Goal: Information Seeking & Learning: Find specific page/section

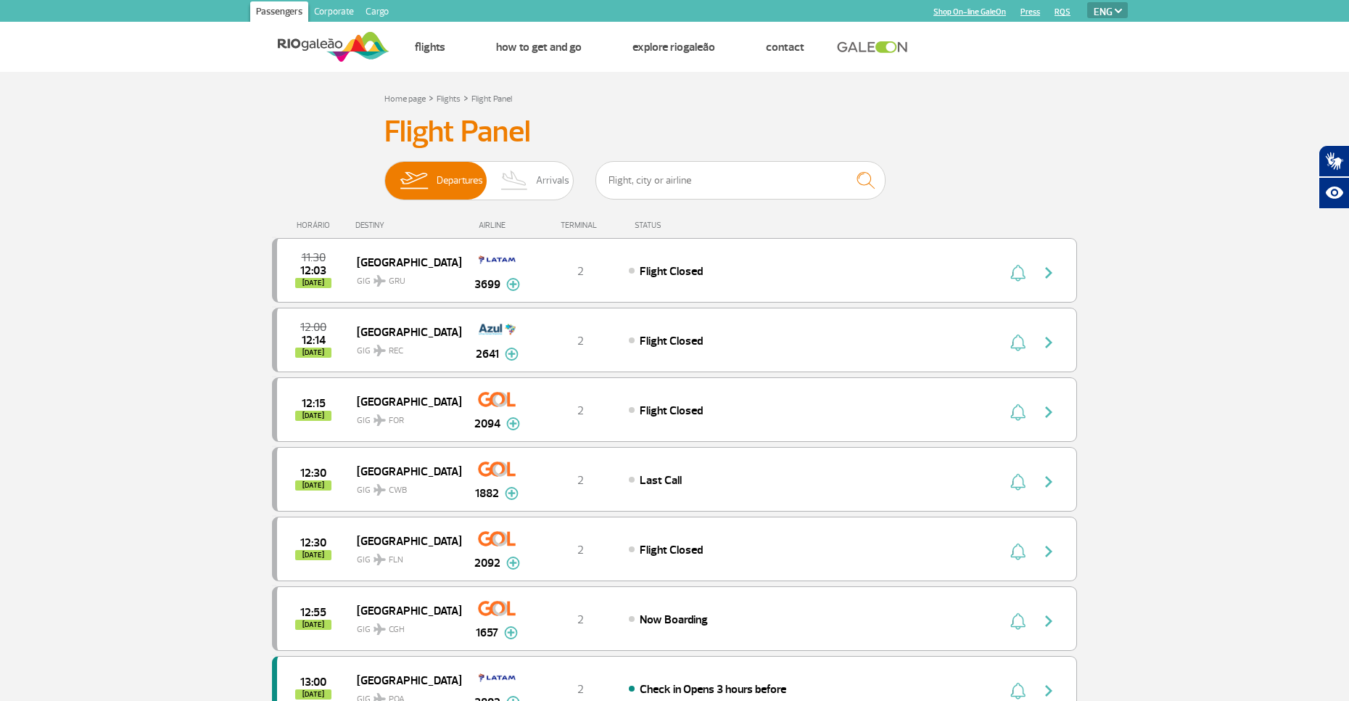
click at [1108, 12] on select "PT ENG ESP" at bounding box center [1107, 10] width 41 height 16
select select "pt-BR"
click at [1087, 2] on select "PT ENG ESP" at bounding box center [1107, 10] width 41 height 16
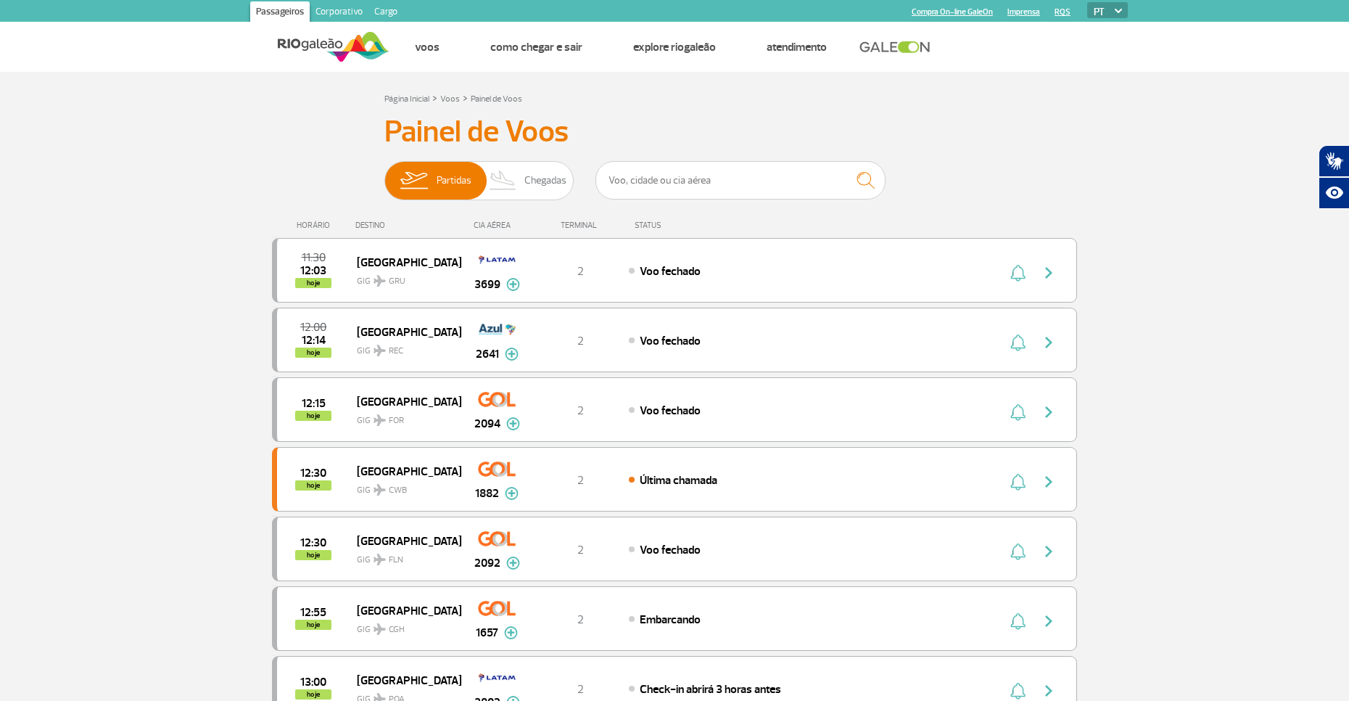
click at [1112, 11] on select "PT ENG ESP" at bounding box center [1107, 10] width 41 height 16
select select "es"
click at [1087, 2] on select "PT ENG ESP" at bounding box center [1107, 10] width 41 height 16
click at [1109, 9] on select "PT ENG ESP" at bounding box center [1107, 10] width 41 height 16
select select "pt-BR"
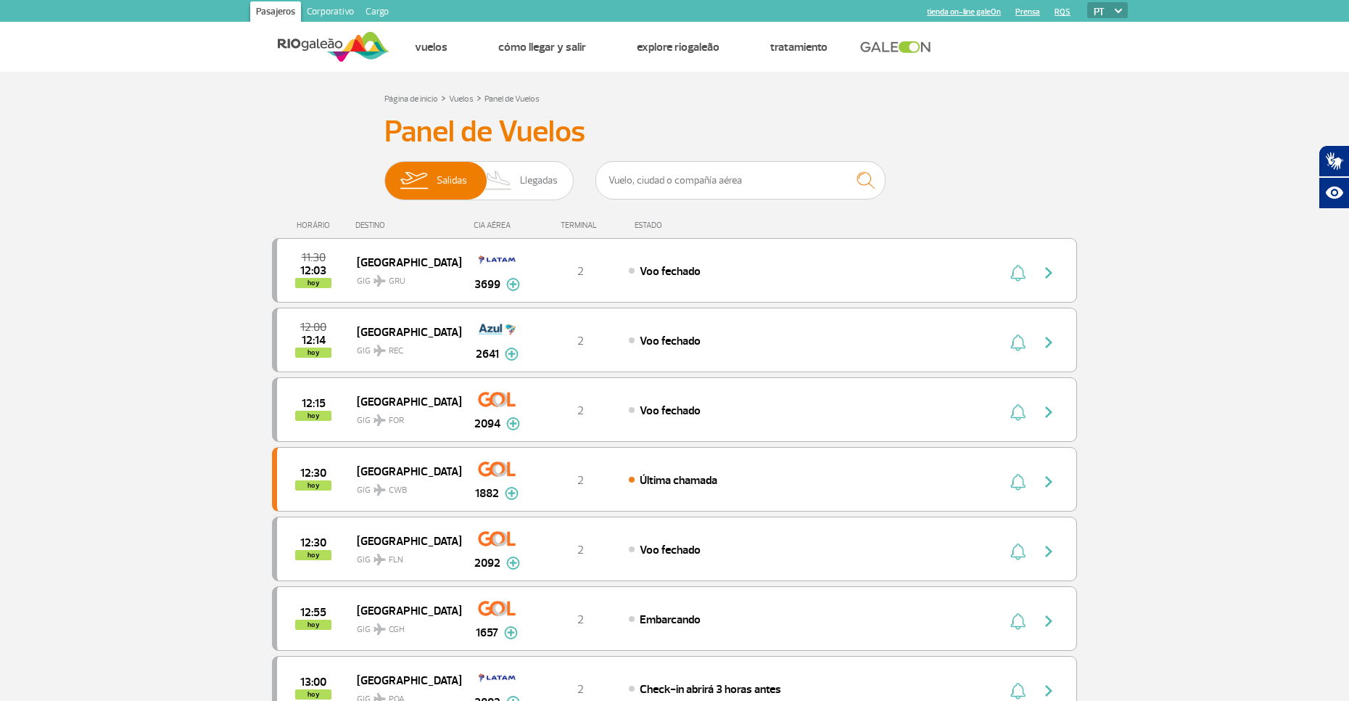
click at [1087, 2] on select "PT ENG ESP" at bounding box center [1107, 10] width 41 height 16
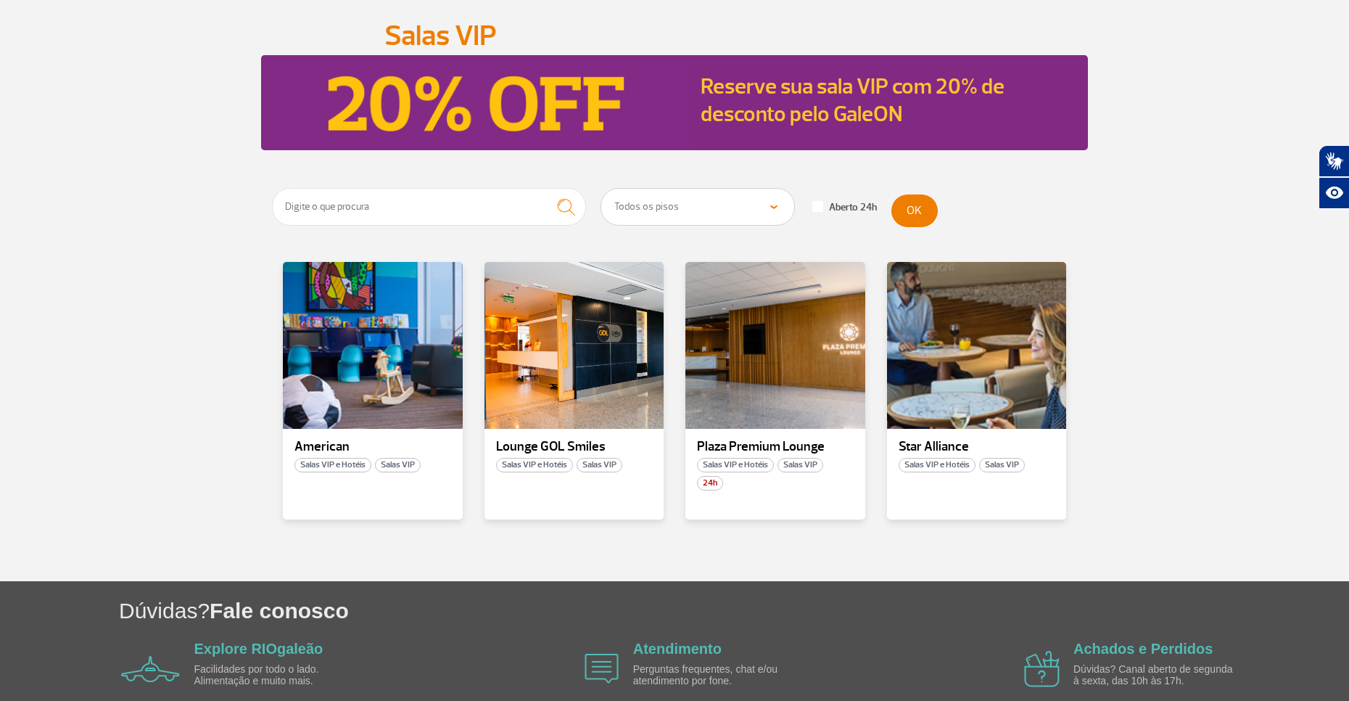
scroll to position [145, 0]
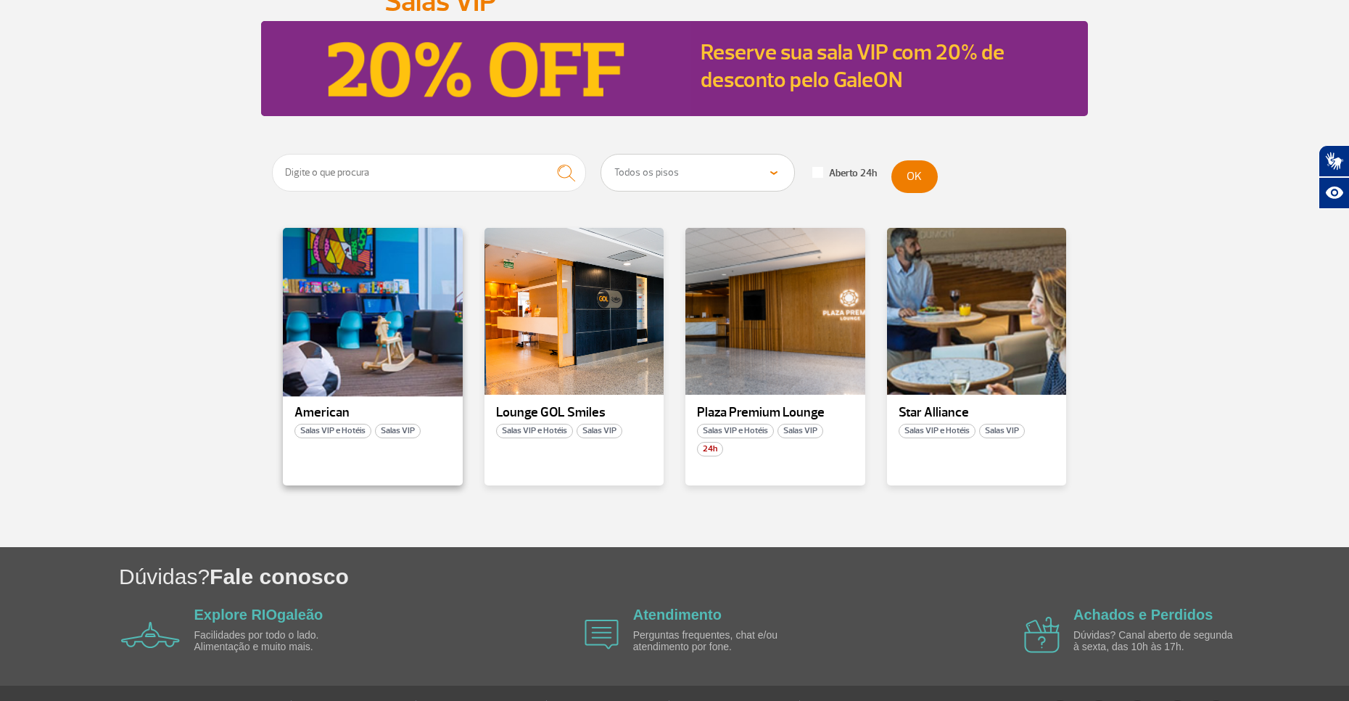
click at [458, 356] on div at bounding box center [372, 311] width 183 height 170
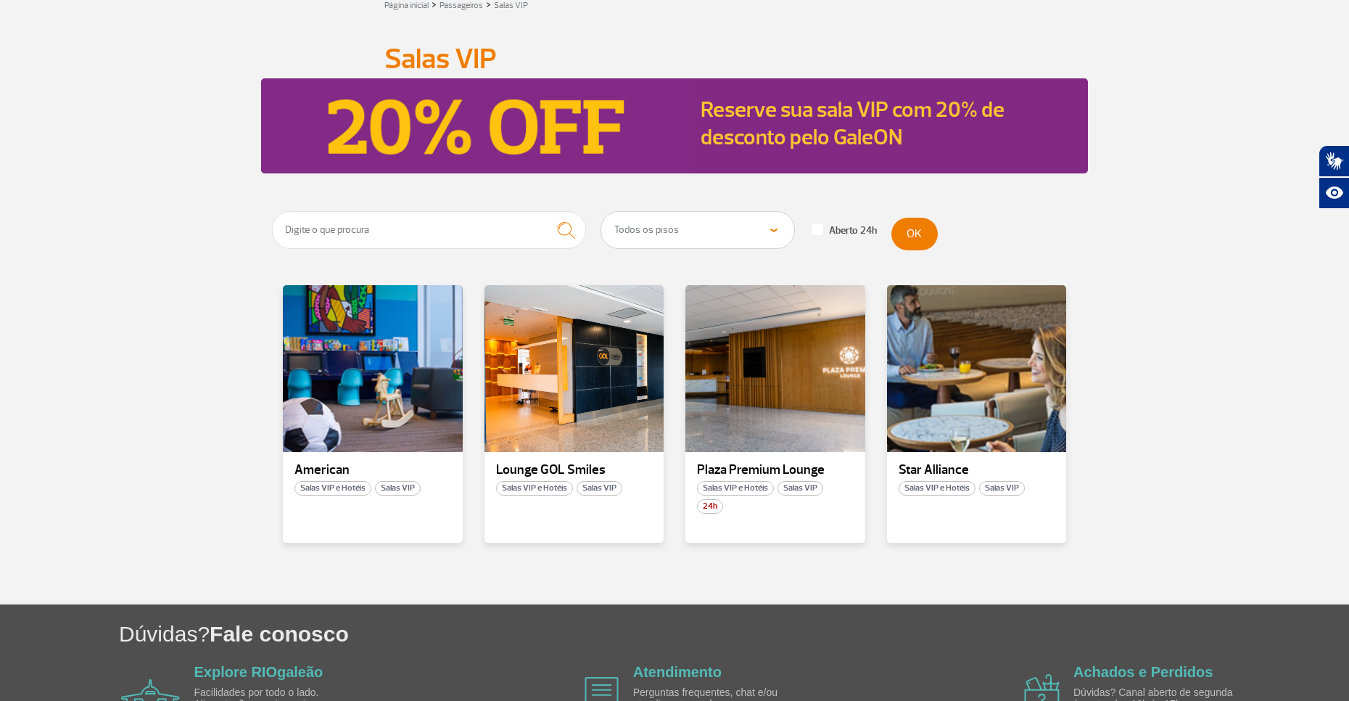
scroll to position [183, 0]
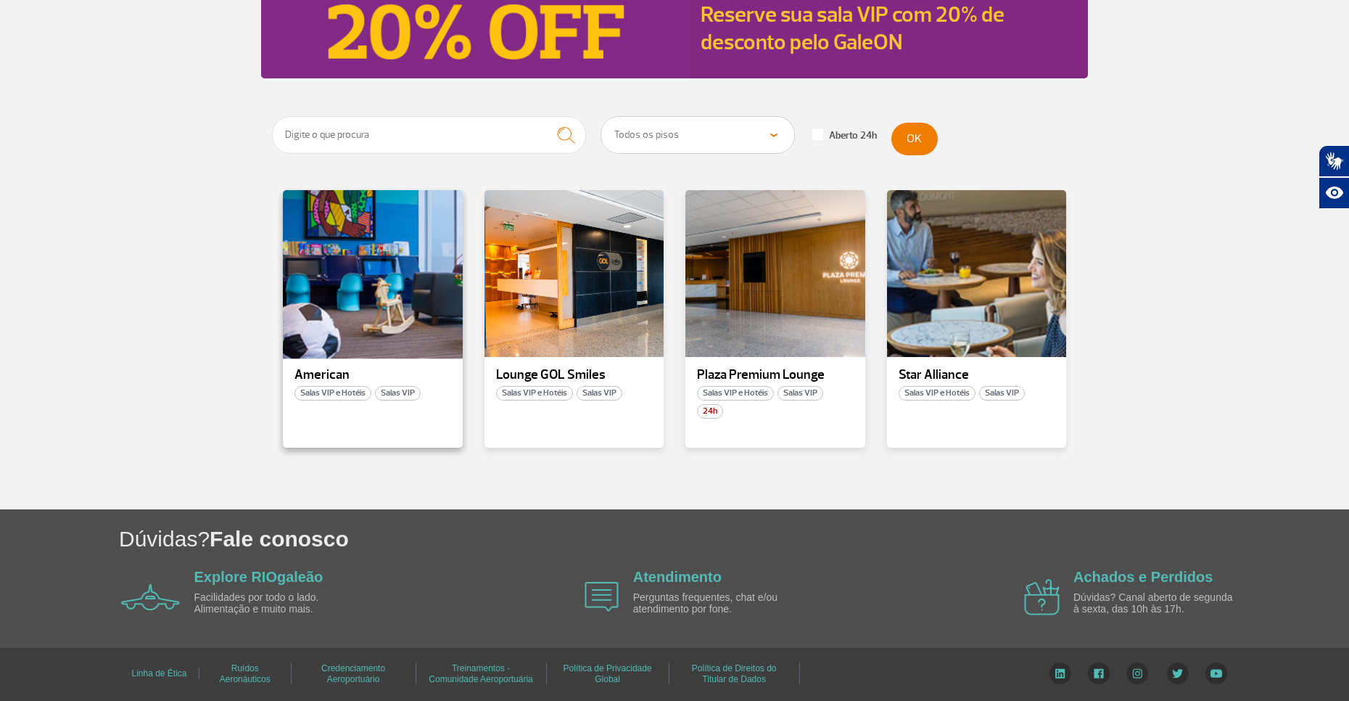
click at [389, 292] on div at bounding box center [372, 274] width 183 height 170
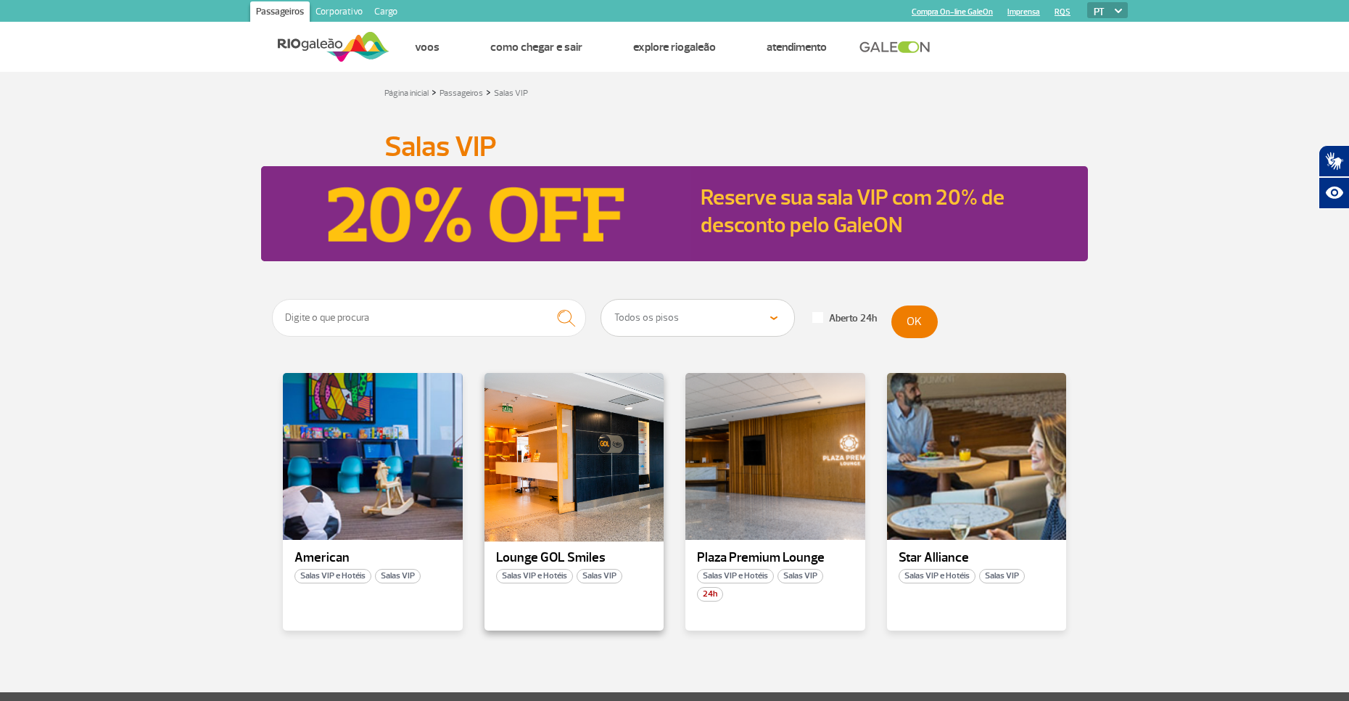
click at [573, 487] on div at bounding box center [573, 456] width 183 height 170
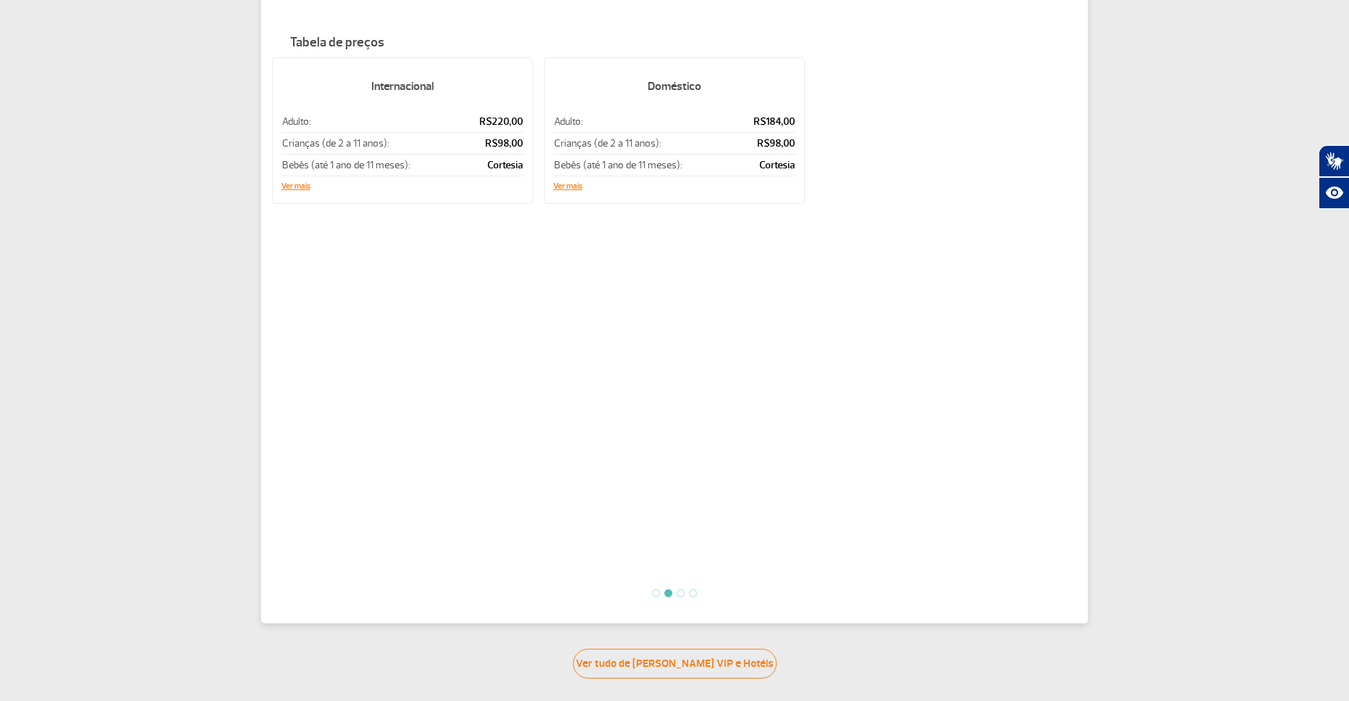
scroll to position [145, 0]
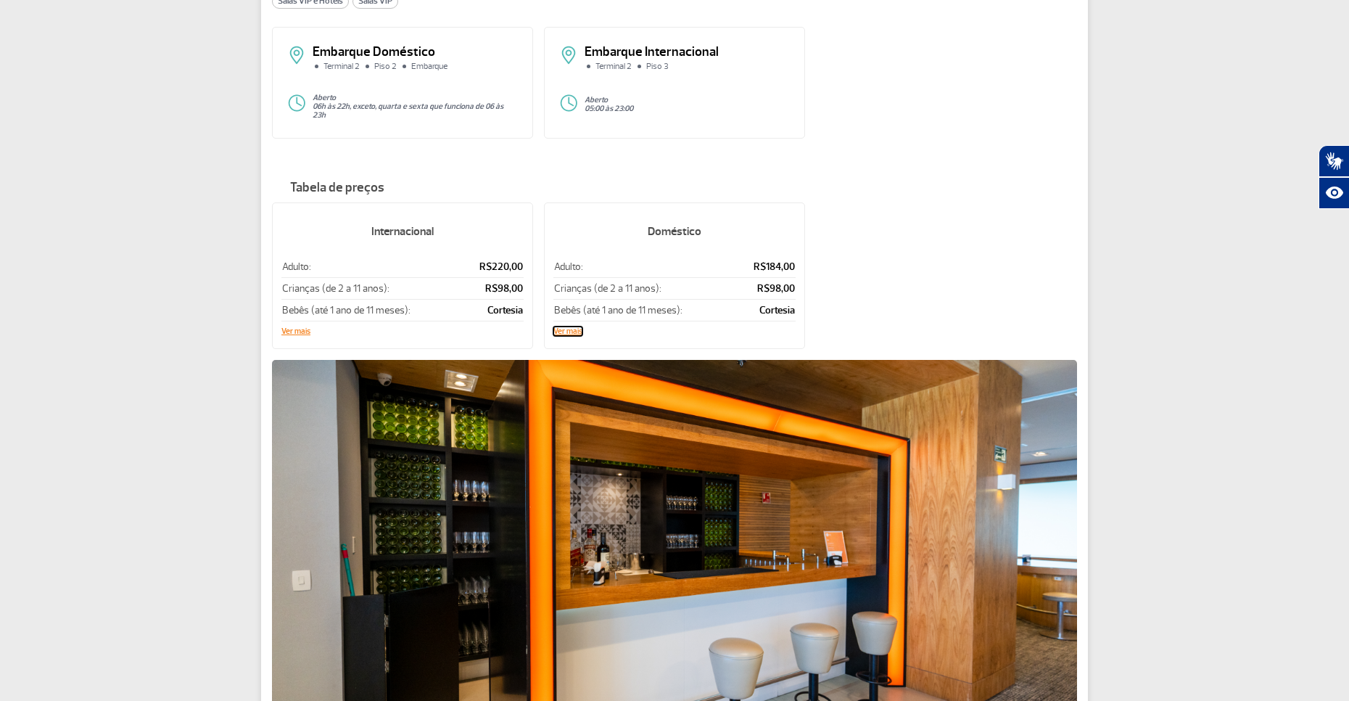
click at [575, 330] on button "Ver mais" at bounding box center [567, 331] width 29 height 9
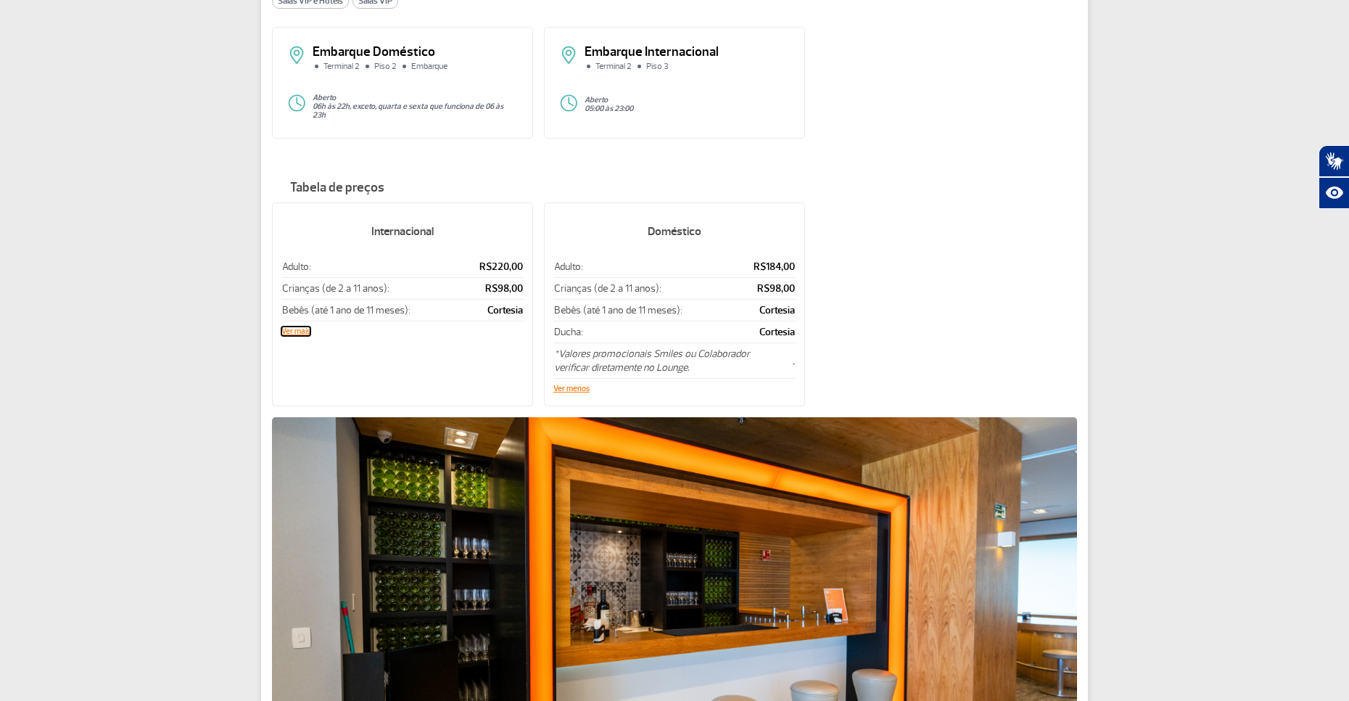
click at [292, 328] on button "Ver mais" at bounding box center [295, 331] width 29 height 9
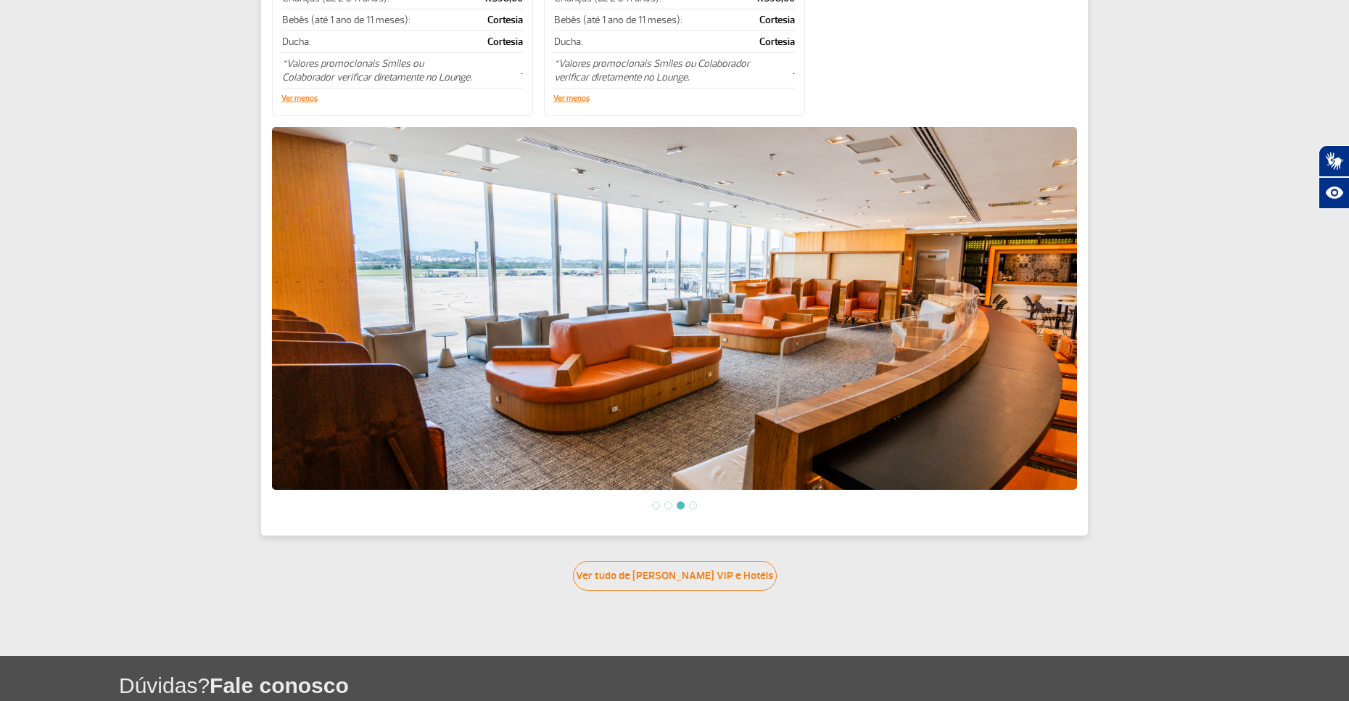
scroll to position [0, 0]
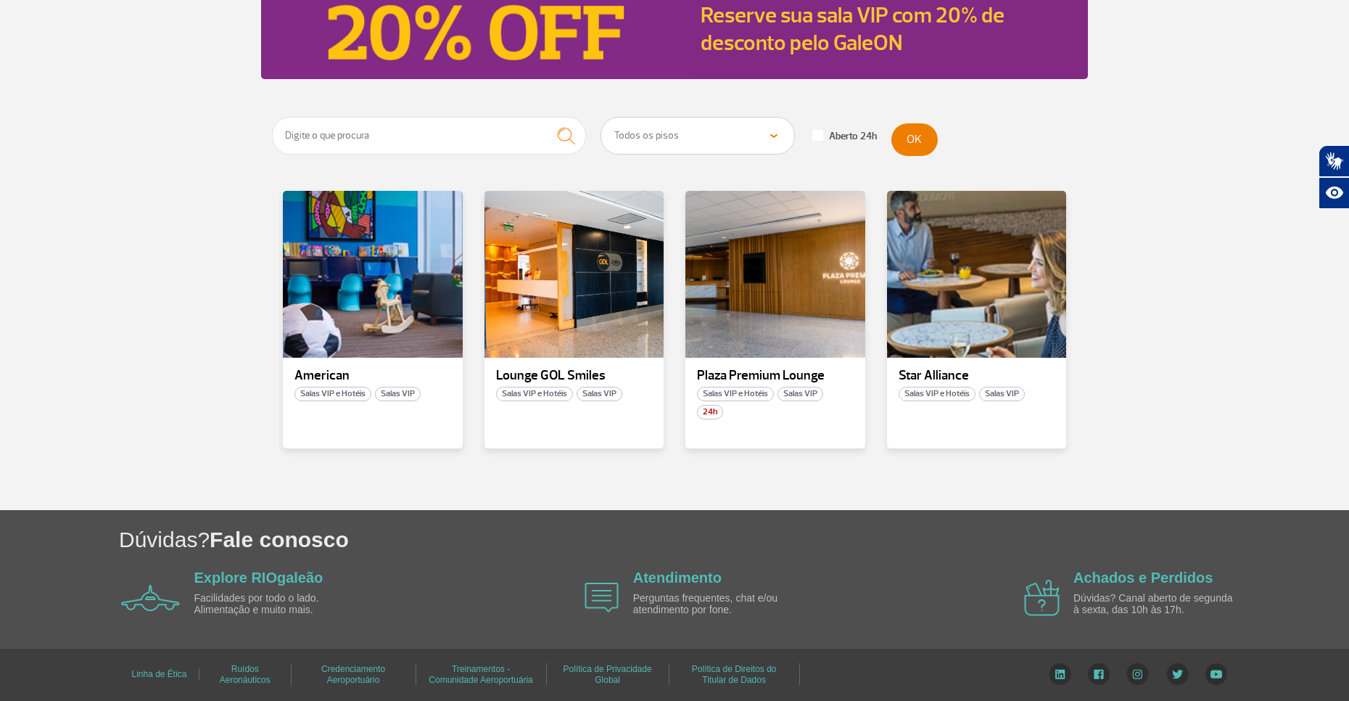
scroll to position [183, 0]
click at [787, 333] on div at bounding box center [775, 274] width 183 height 170
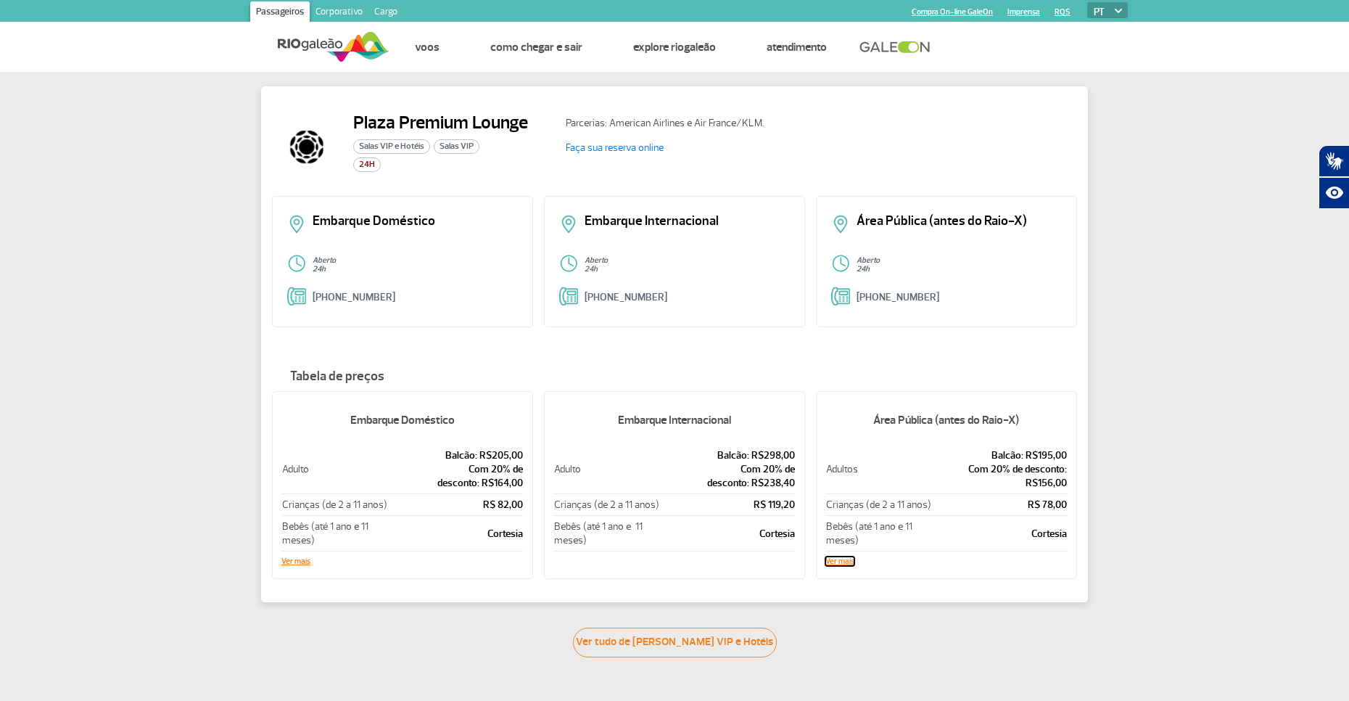
click at [843, 562] on button "Ver mais" at bounding box center [839, 561] width 29 height 9
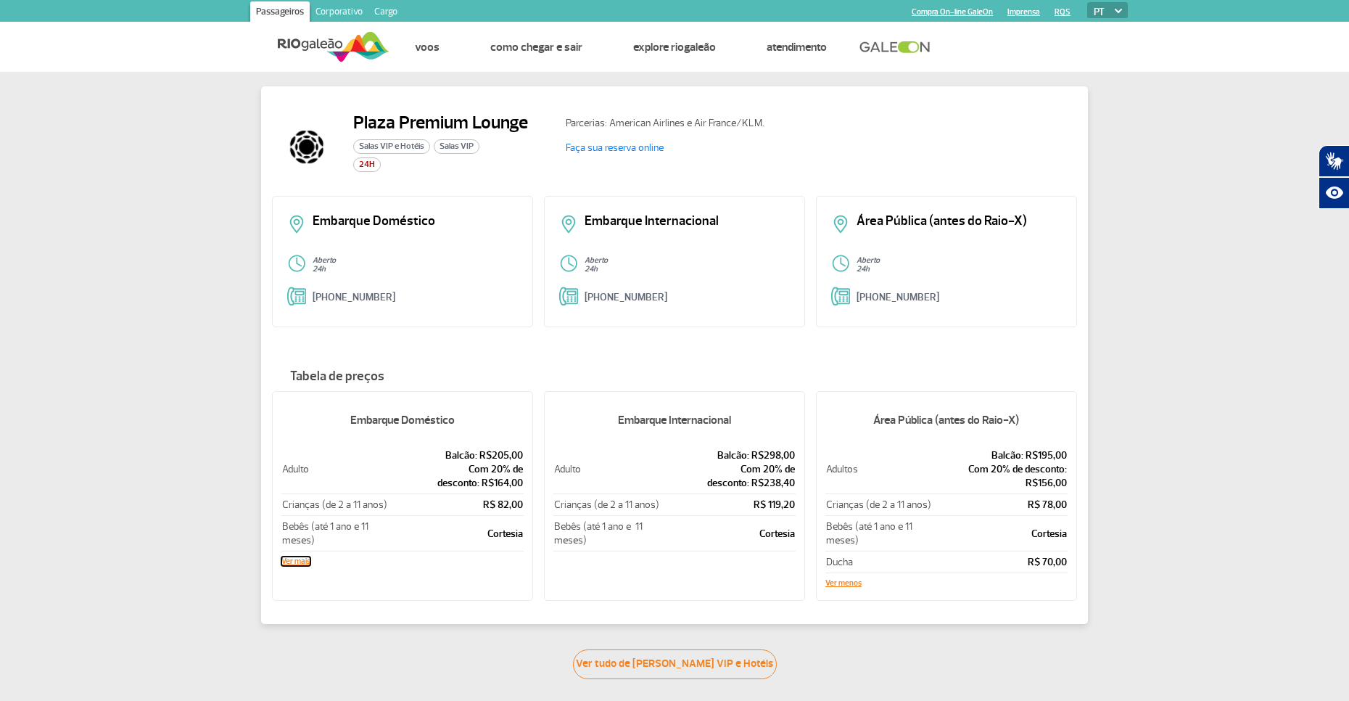
click at [301, 557] on button "Ver mais" at bounding box center [295, 561] width 29 height 9
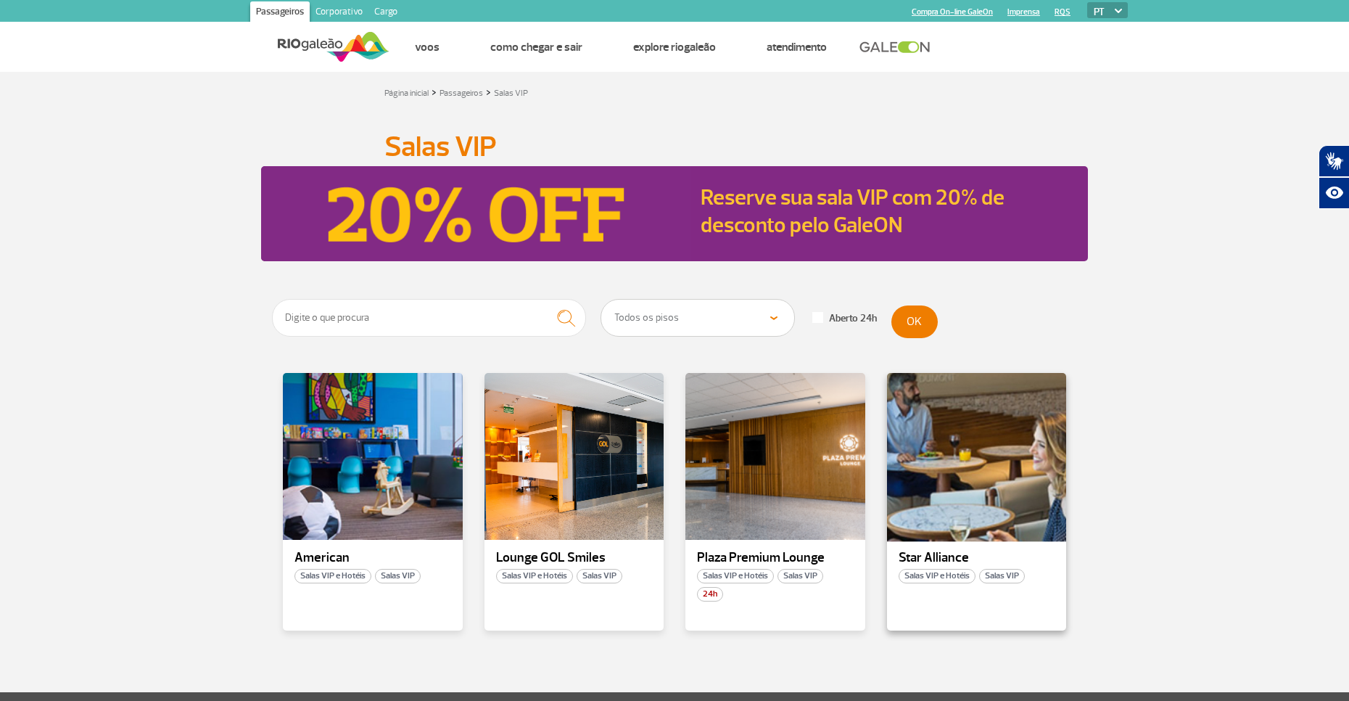
click at [963, 442] on div at bounding box center [976, 456] width 183 height 170
click at [699, 235] on div "Reserve sua sala VIP com 20% de desconto pelo GaleON" at bounding box center [889, 213] width 397 height 95
click at [751, 215] on link "Reserve sua sala VIP com 20% de desconto pelo GaleON" at bounding box center [853, 211] width 304 height 55
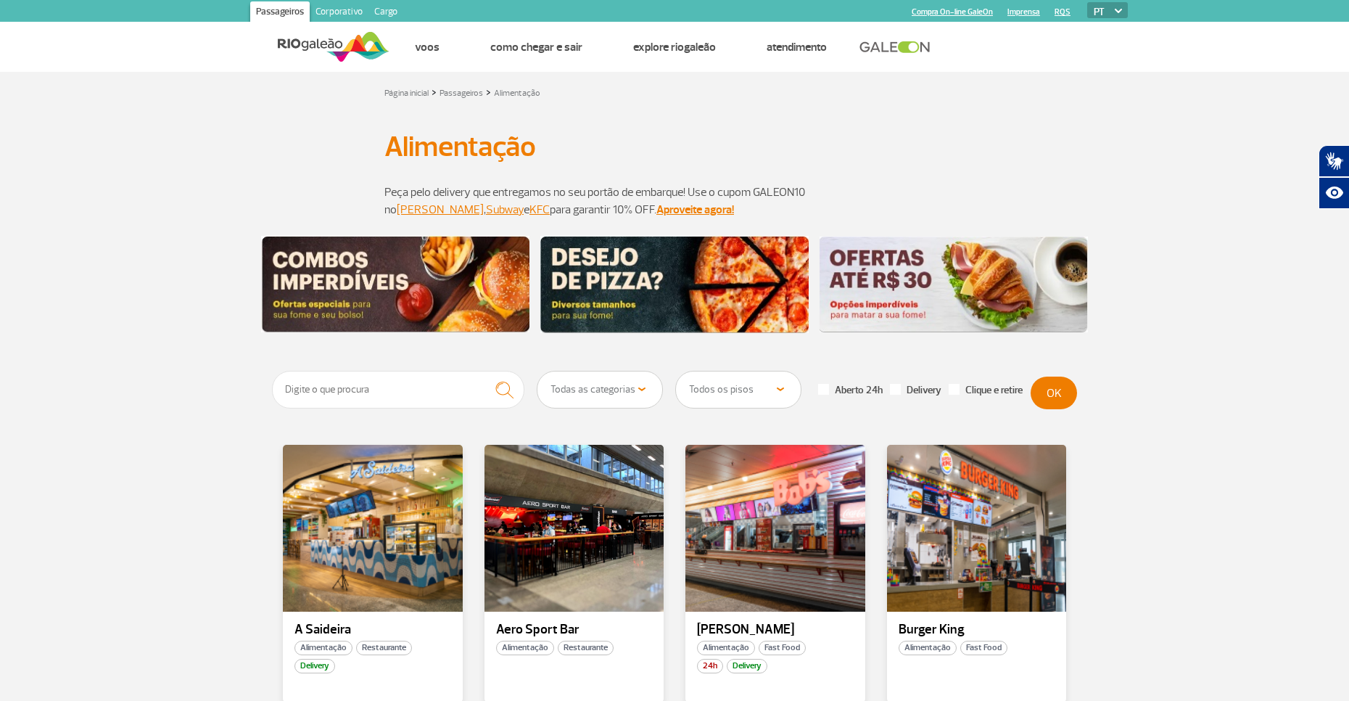
click at [617, 382] on select "Todas as categorias Cafeteria Fast Food Restaurante Souvenir Conveniência" at bounding box center [600, 389] width 125 height 36
select select "23"
click at [538, 371] on select "Todas as categorias Cafeteria Fast Food Restaurante Souvenir Conveniência" at bounding box center [600, 389] width 125 height 36
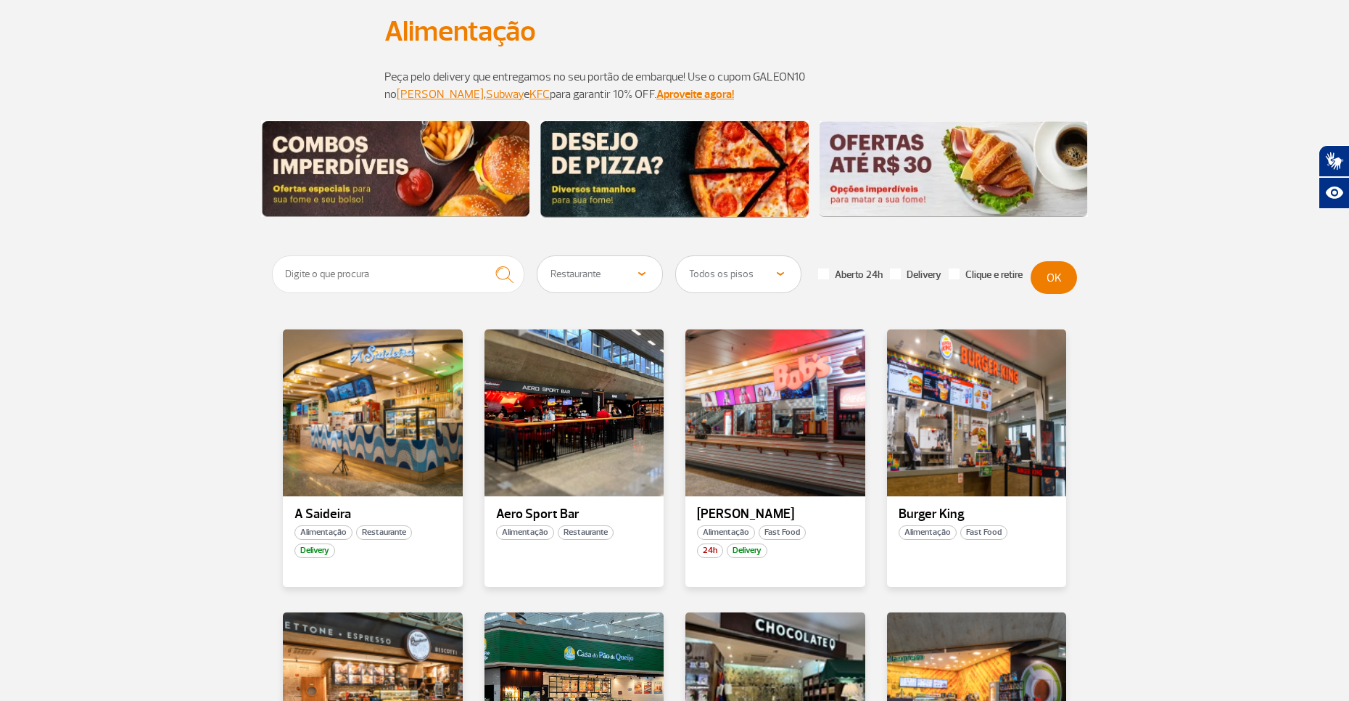
scroll to position [145, 0]
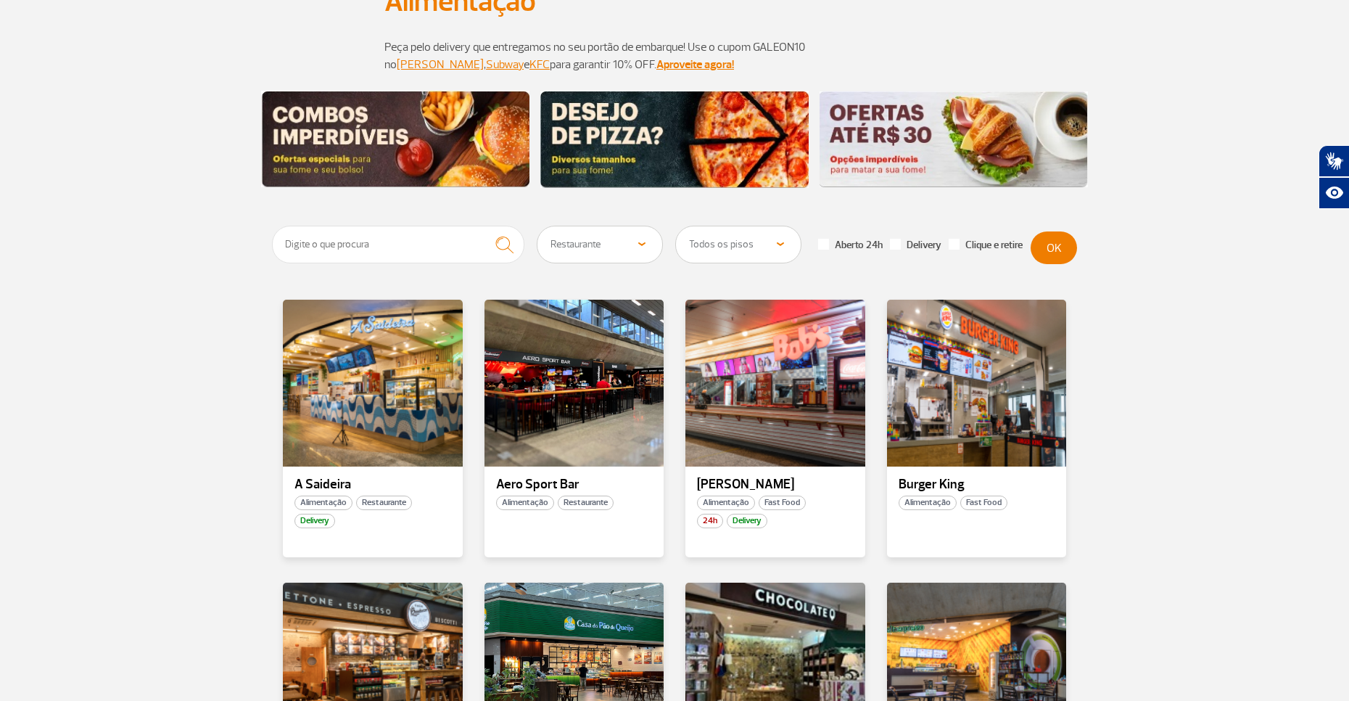
click at [762, 242] on select "Todos os pisos Área Pública (antes do Raio-X) Desembarque Área Pública Desembar…" at bounding box center [738, 244] width 125 height 36
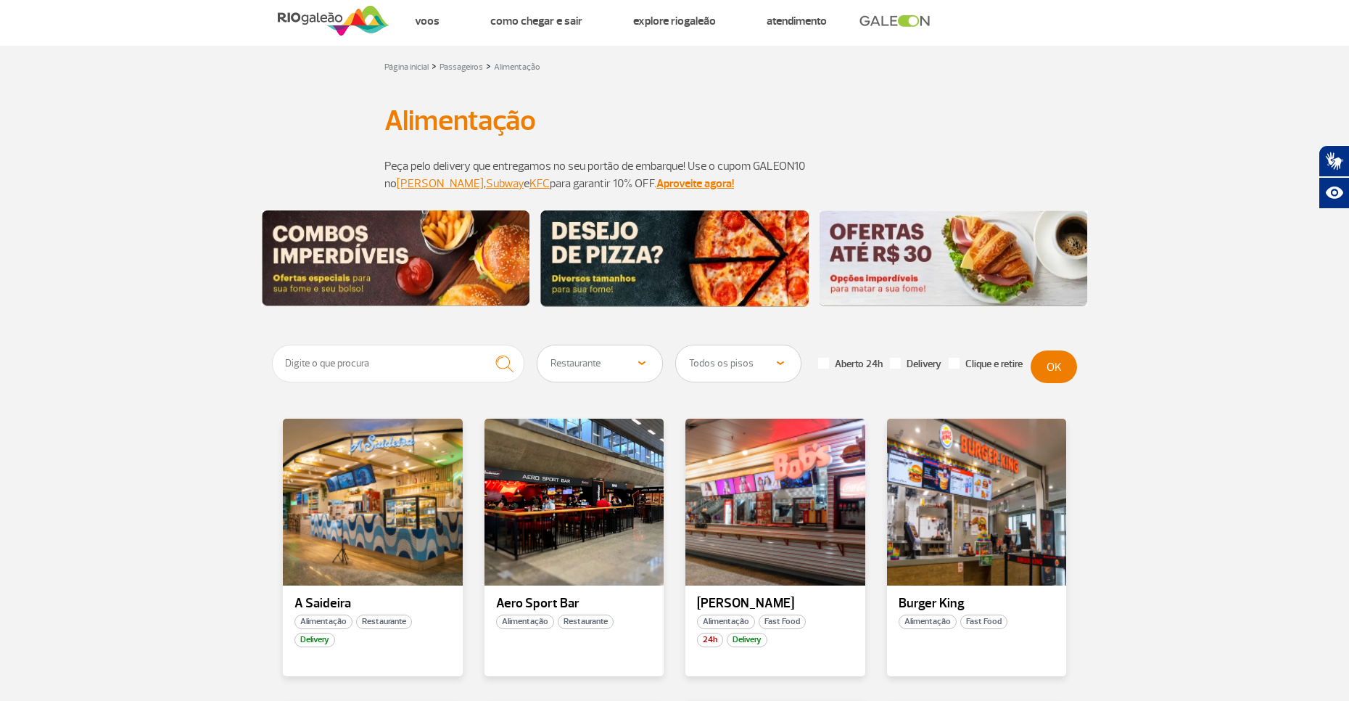
scroll to position [0, 0]
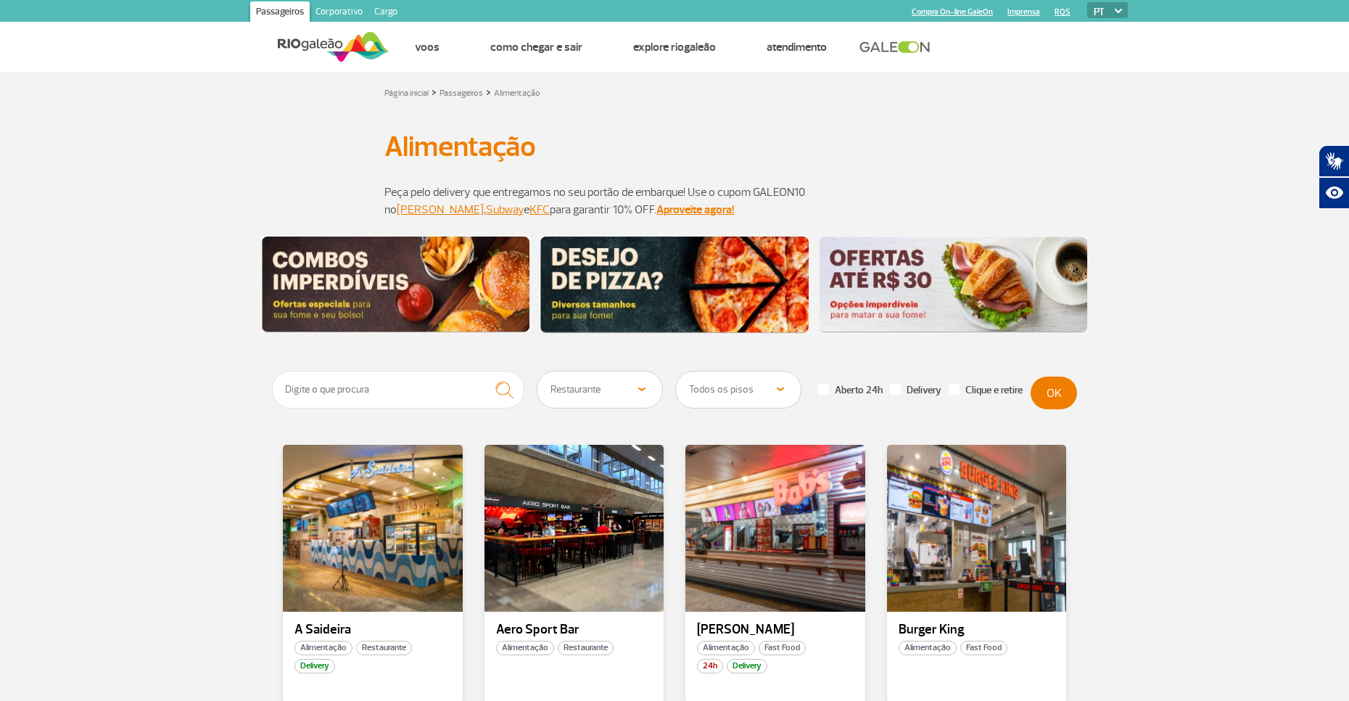
click at [744, 394] on select "Todos os pisos Área Pública (antes do Raio-X) Desembarque Área Pública Desembar…" at bounding box center [738, 389] width 125 height 36
select select "78"
click at [676, 371] on select "Todos os pisos Área Pública (antes do Raio-X) Desembarque Área Pública Desembar…" at bounding box center [738, 389] width 125 height 36
click at [1053, 395] on button "OK" at bounding box center [1054, 392] width 46 height 33
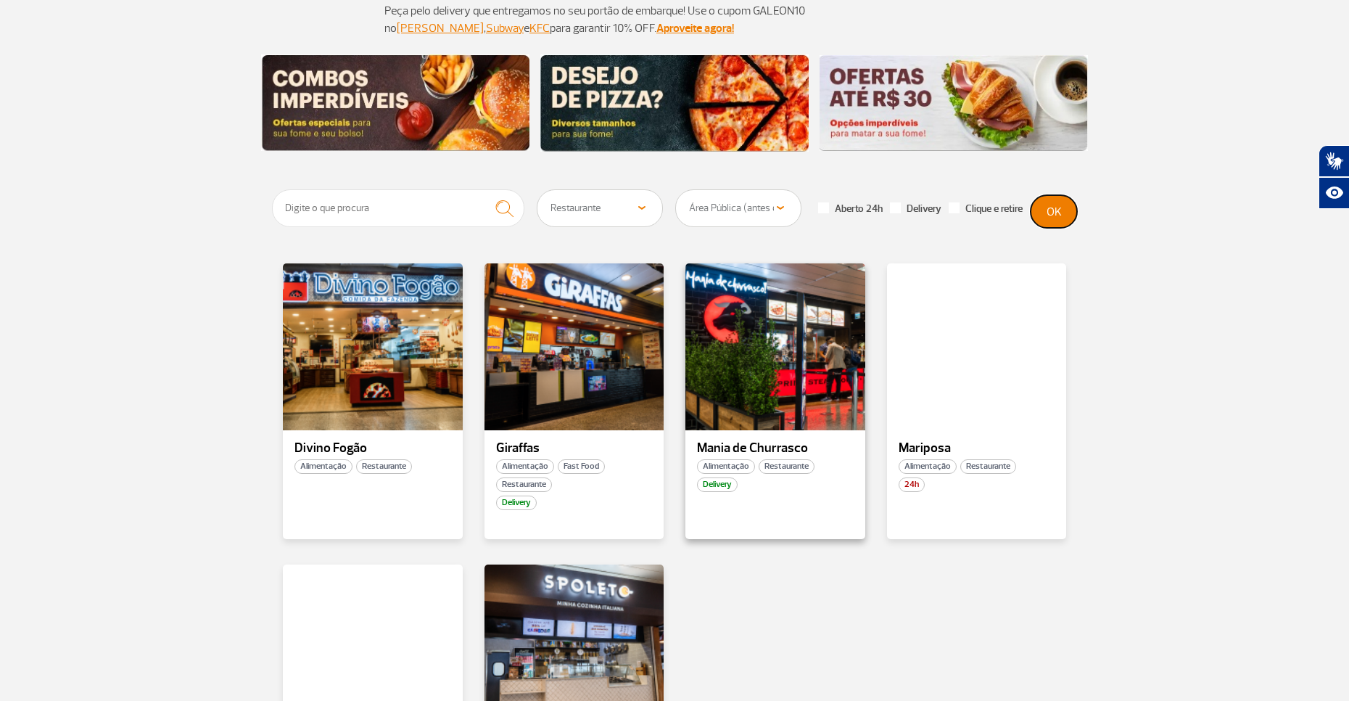
scroll to position [145, 0]
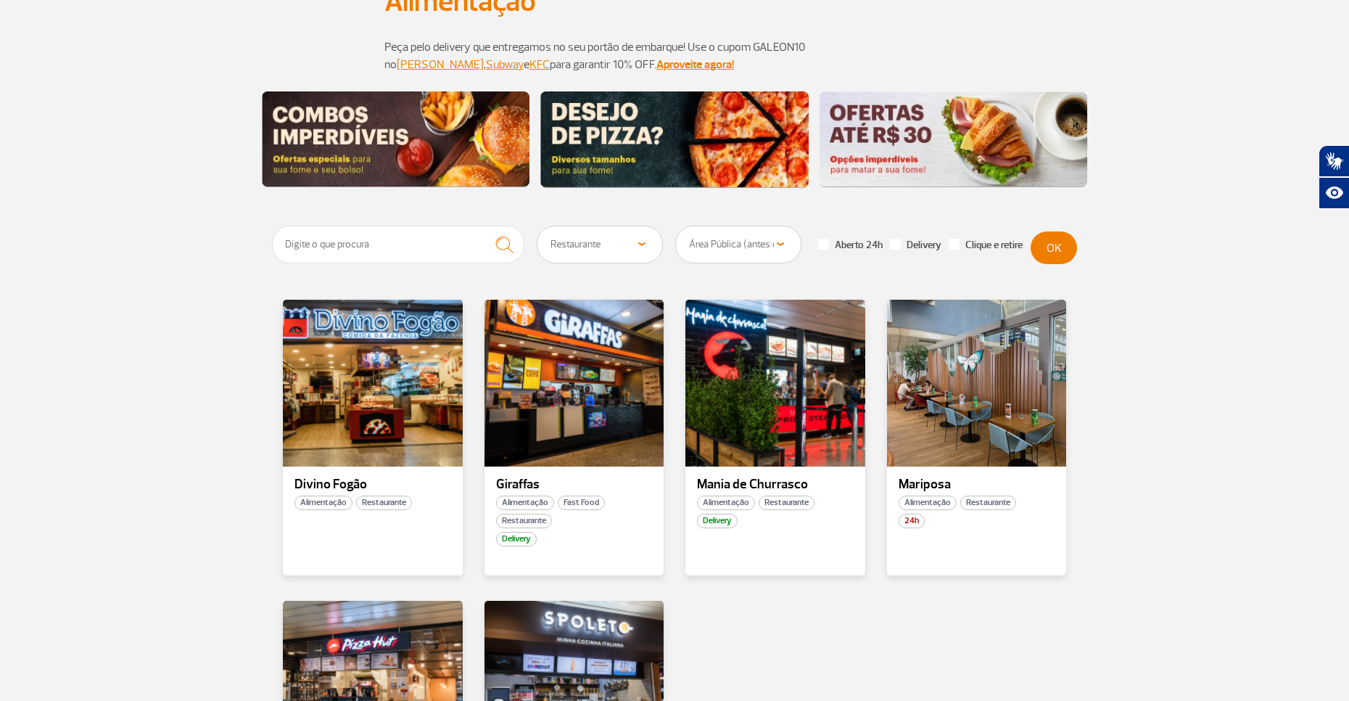
click at [716, 234] on select "Todos os pisos Área Pública (antes do Raio-X) Desembarque Área Pública Desembar…" at bounding box center [738, 244] width 125 height 36
select select
click at [676, 226] on select "Todos os pisos Área Pública (antes do Raio-X) Desembarque Área Pública Desembar…" at bounding box center [738, 244] width 125 height 36
click at [1055, 253] on button "OK" at bounding box center [1054, 247] width 46 height 33
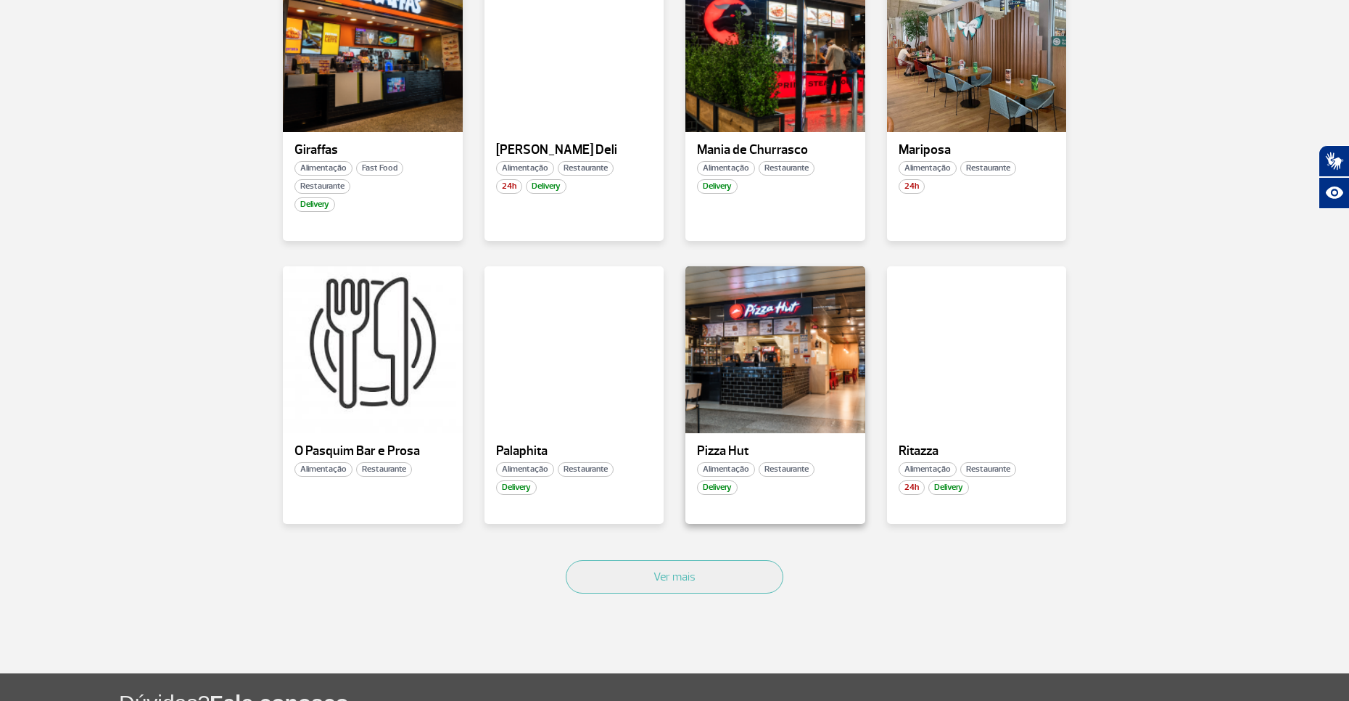
scroll to position [870, 0]
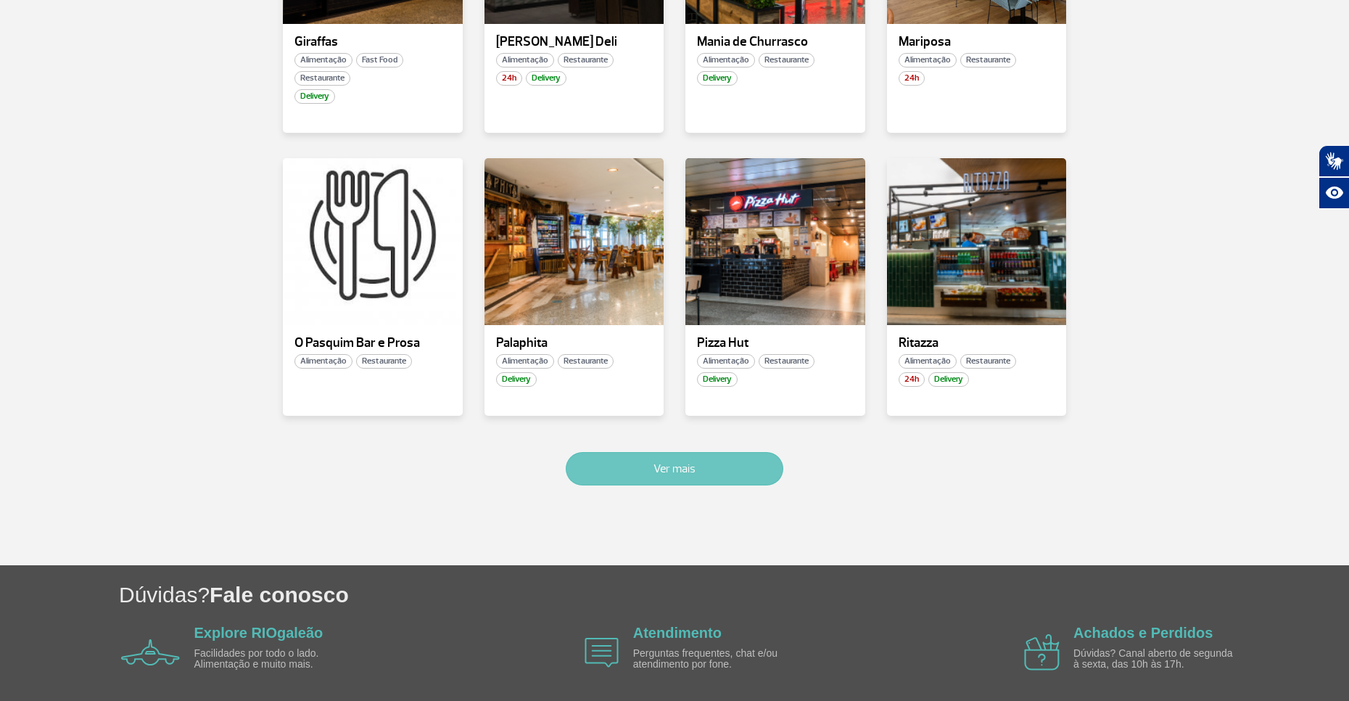
click at [689, 461] on button "Ver mais" at bounding box center [675, 468] width 218 height 33
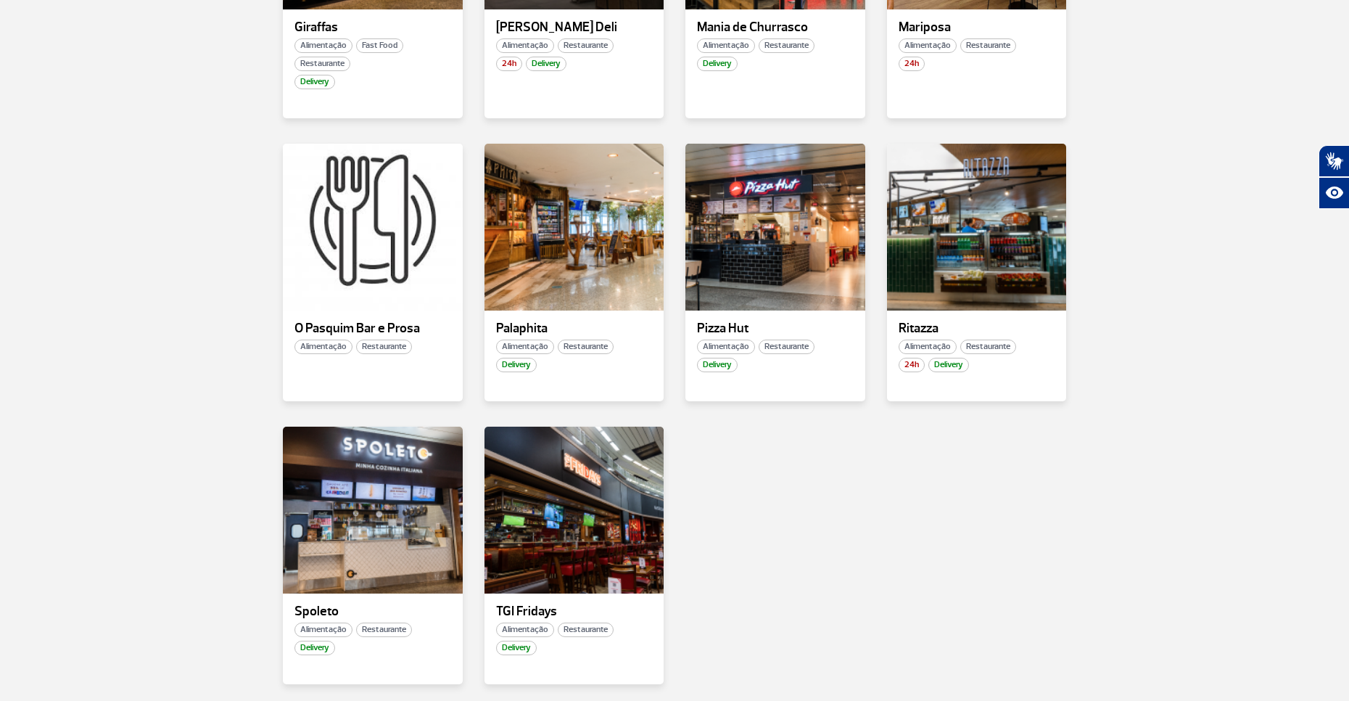
scroll to position [1121, 0]
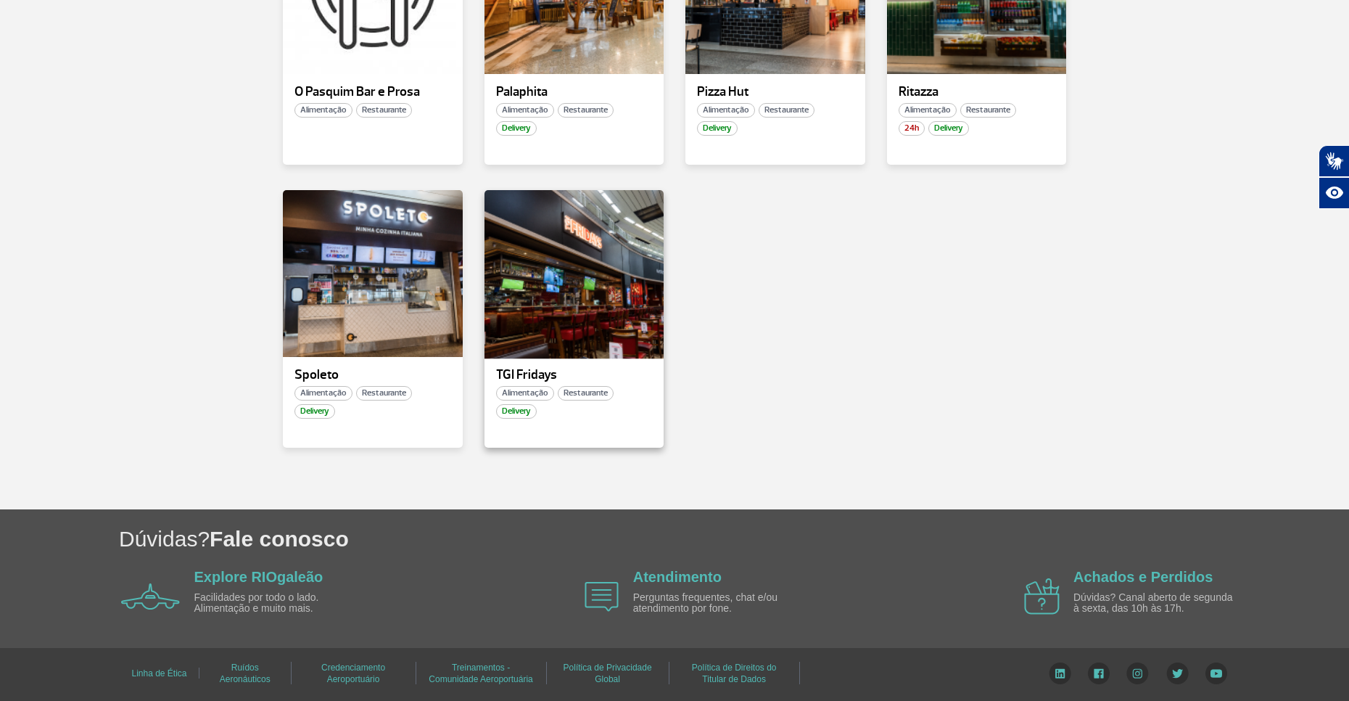
click at [550, 292] on div at bounding box center [573, 273] width 183 height 170
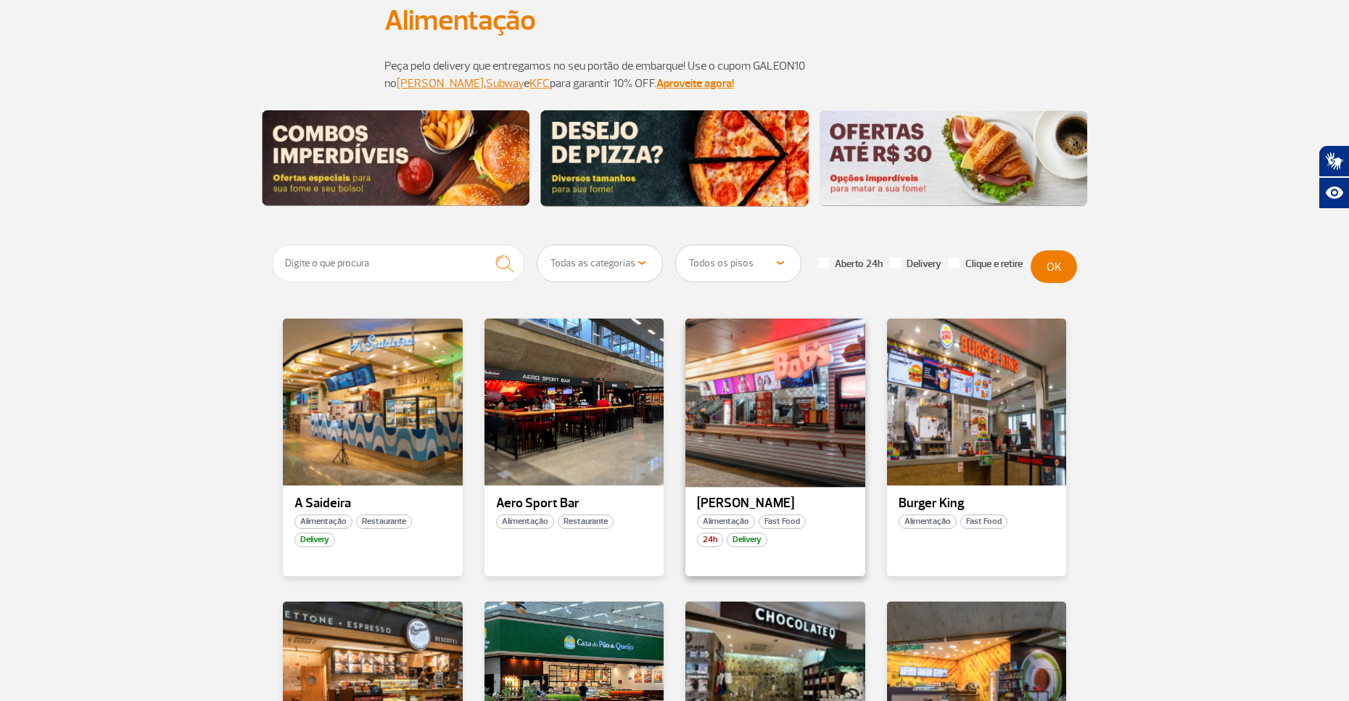
scroll to position [290, 0]
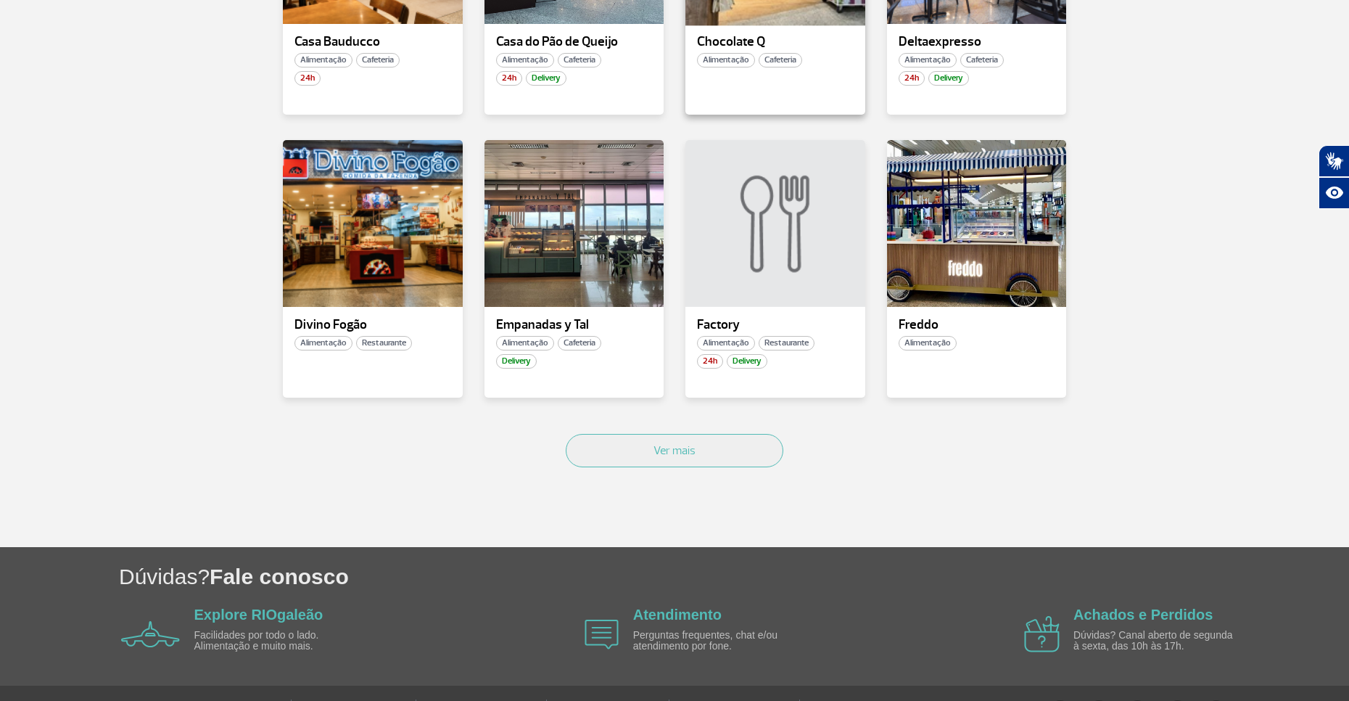
click at [691, 465] on button "Ver mais" at bounding box center [675, 450] width 218 height 33
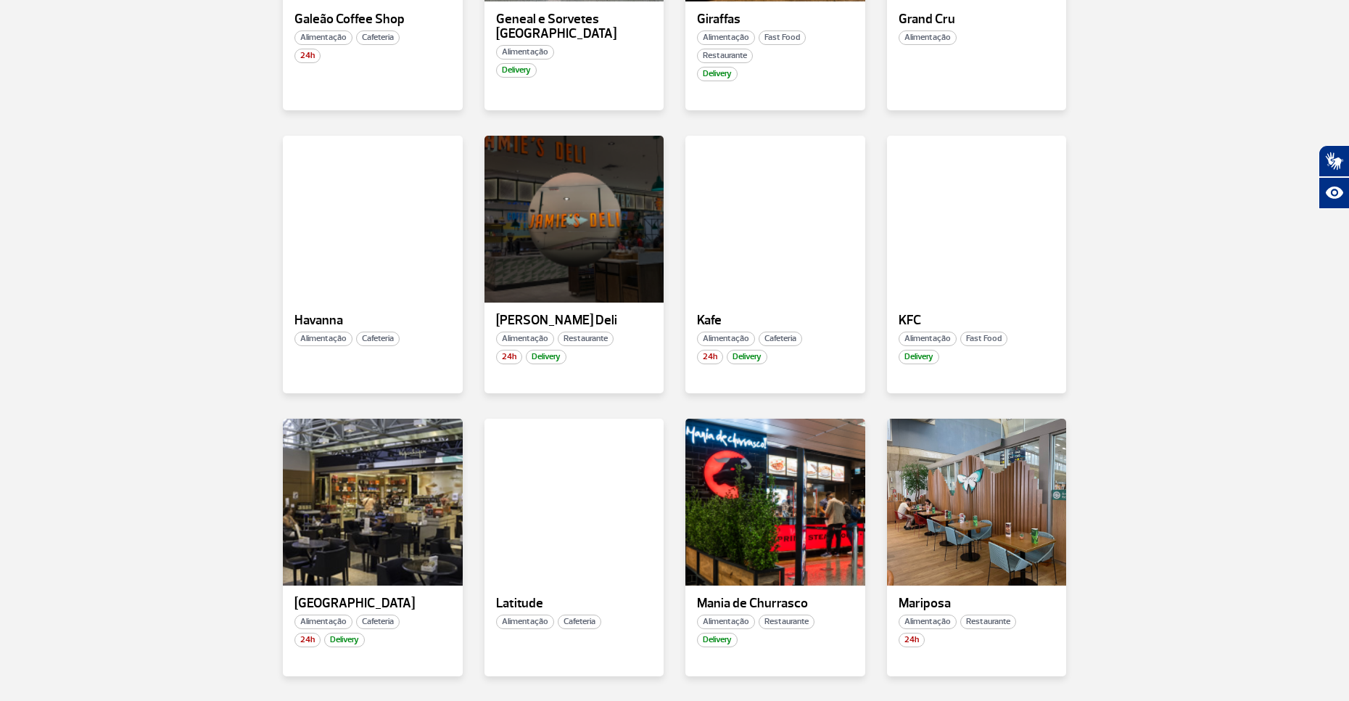
scroll to position [1447, 0]
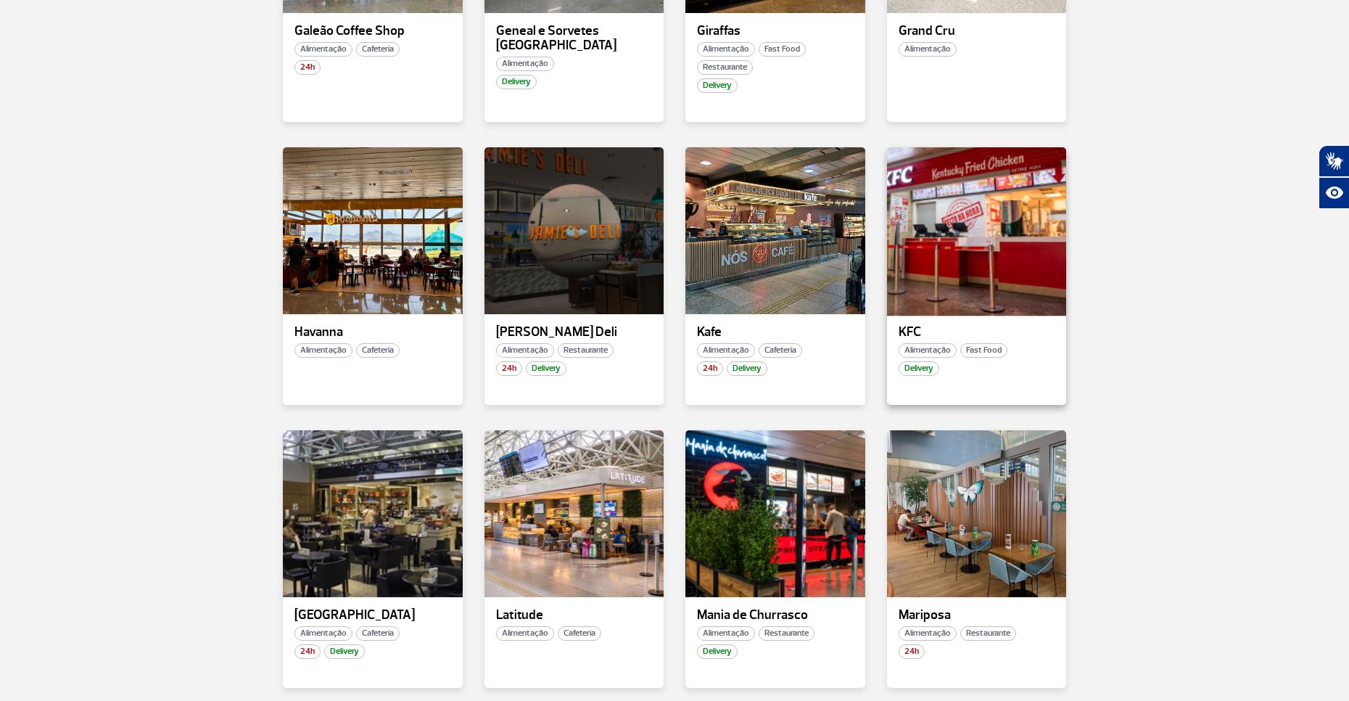
click at [964, 228] on div at bounding box center [976, 230] width 183 height 170
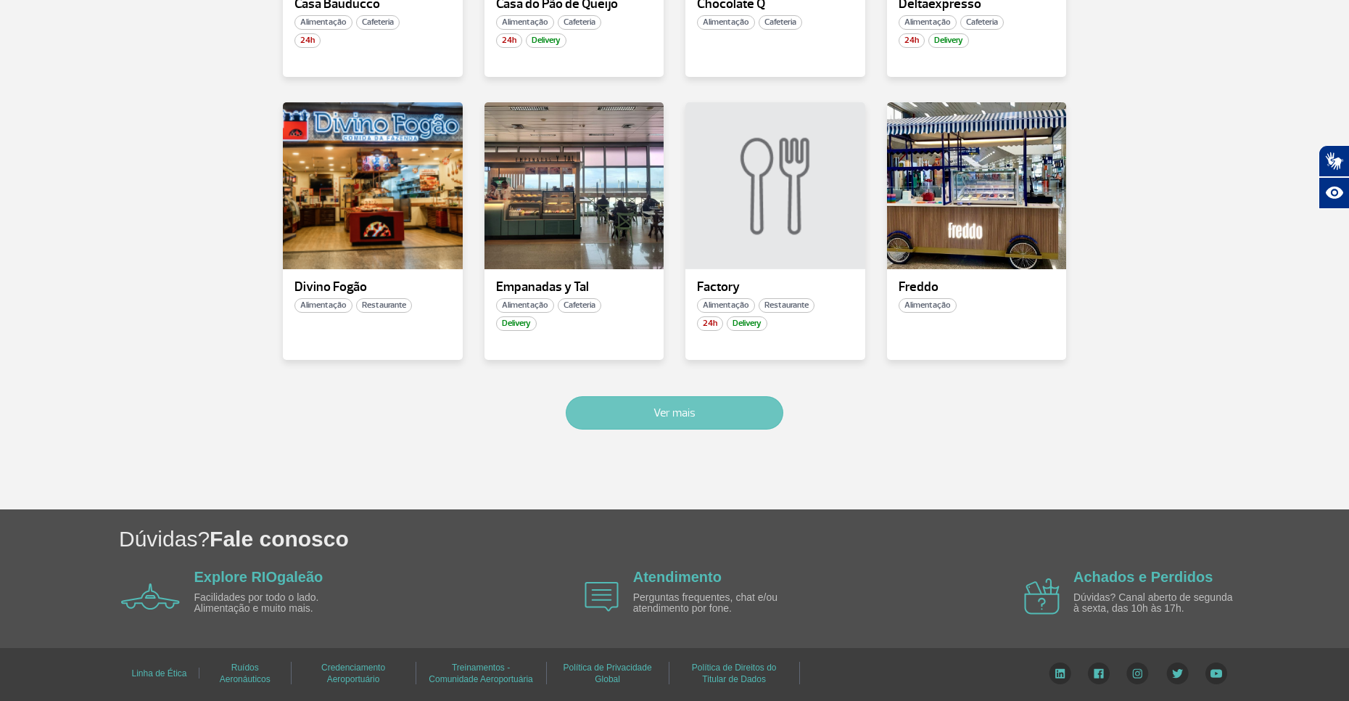
click at [687, 413] on button "Ver mais" at bounding box center [675, 412] width 218 height 33
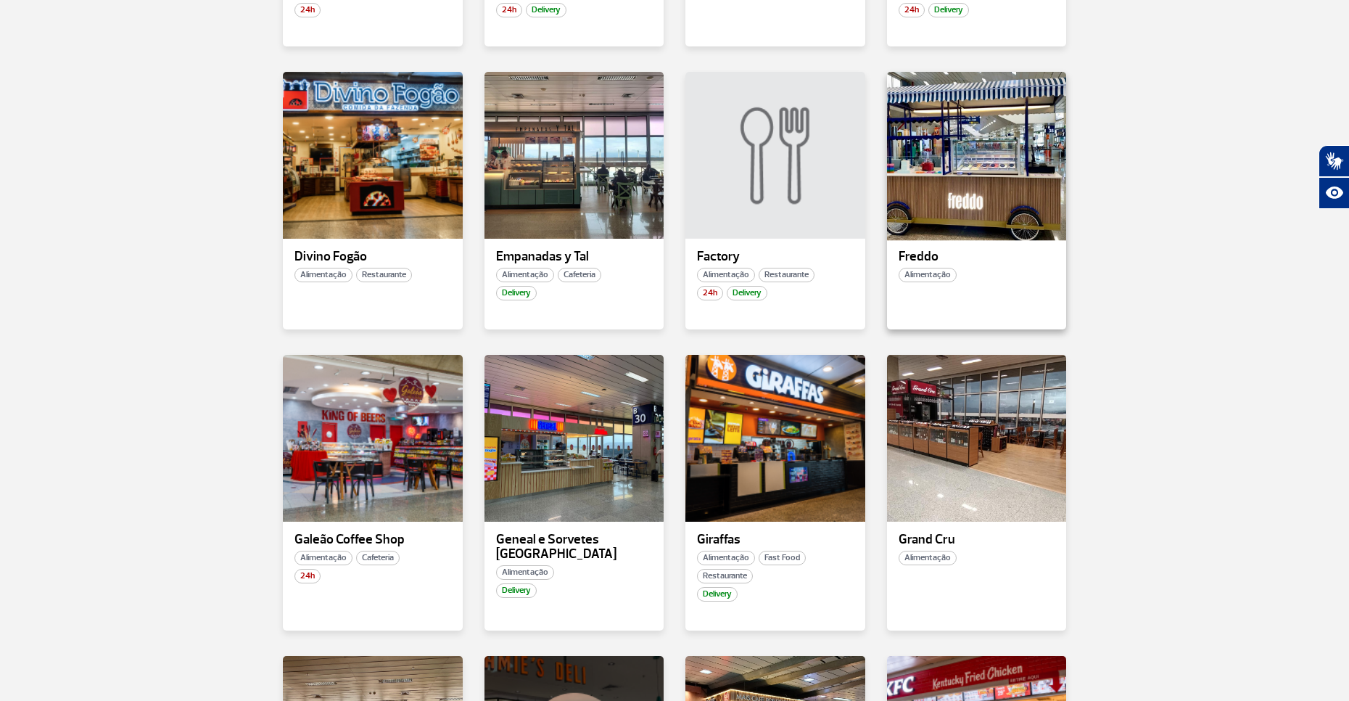
scroll to position [905, 0]
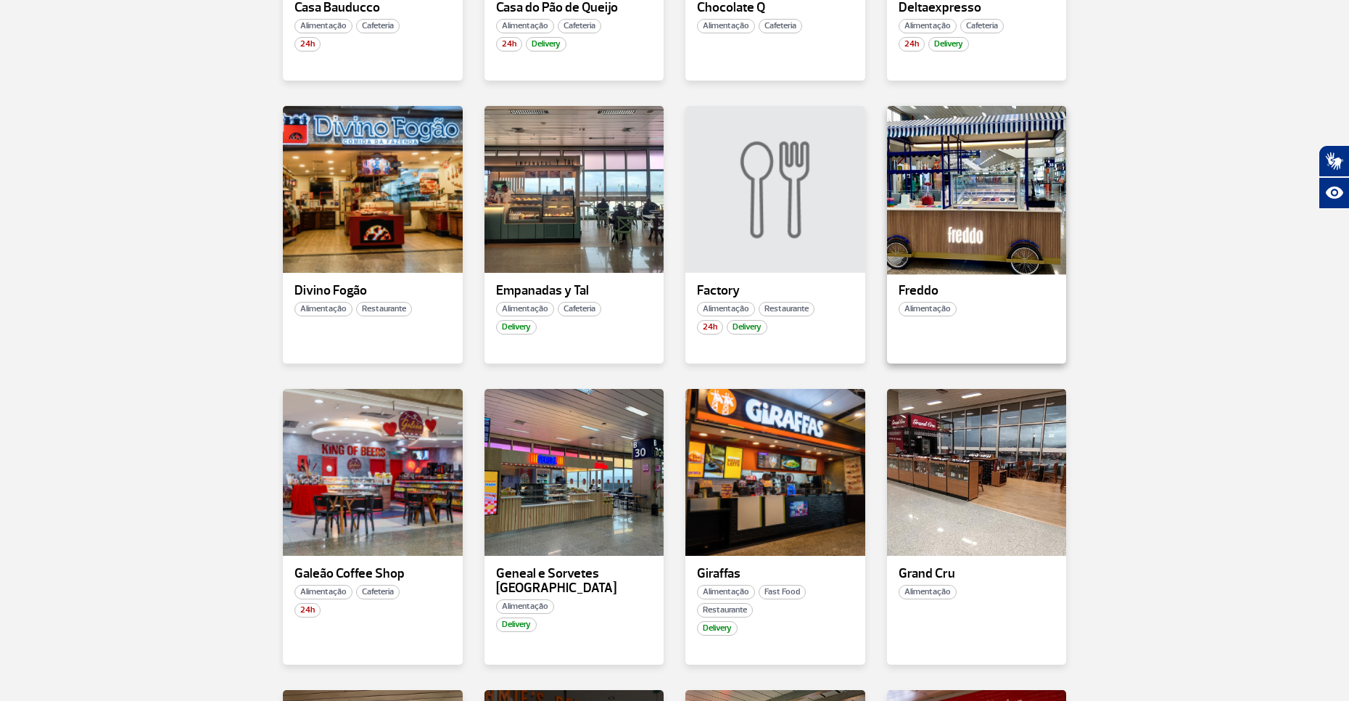
click at [920, 182] on div at bounding box center [976, 189] width 183 height 170
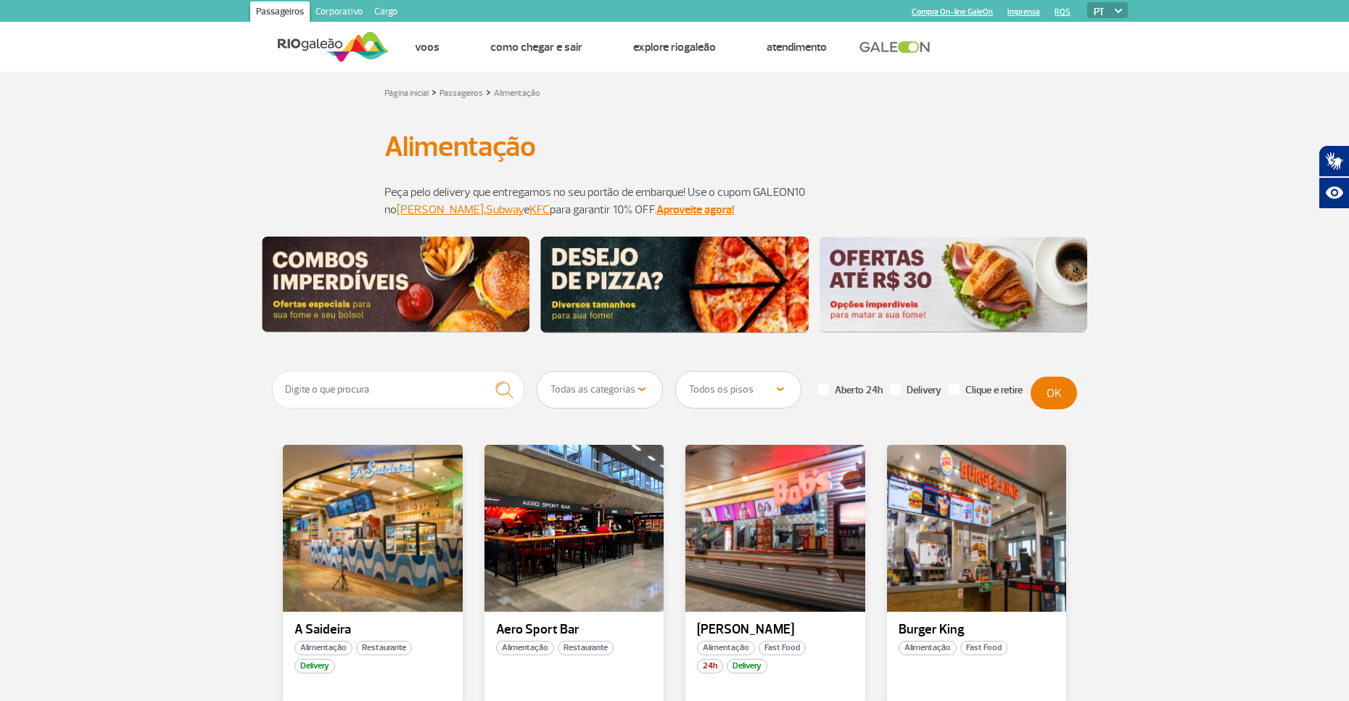
click at [839, 389] on label "Aberto 24h" at bounding box center [850, 390] width 65 height 13
click at [9, 9] on input "Aberto 24h" at bounding box center [4, 4] width 9 height 9
checkbox input "true"
click at [1052, 390] on button "OK" at bounding box center [1054, 392] width 46 height 33
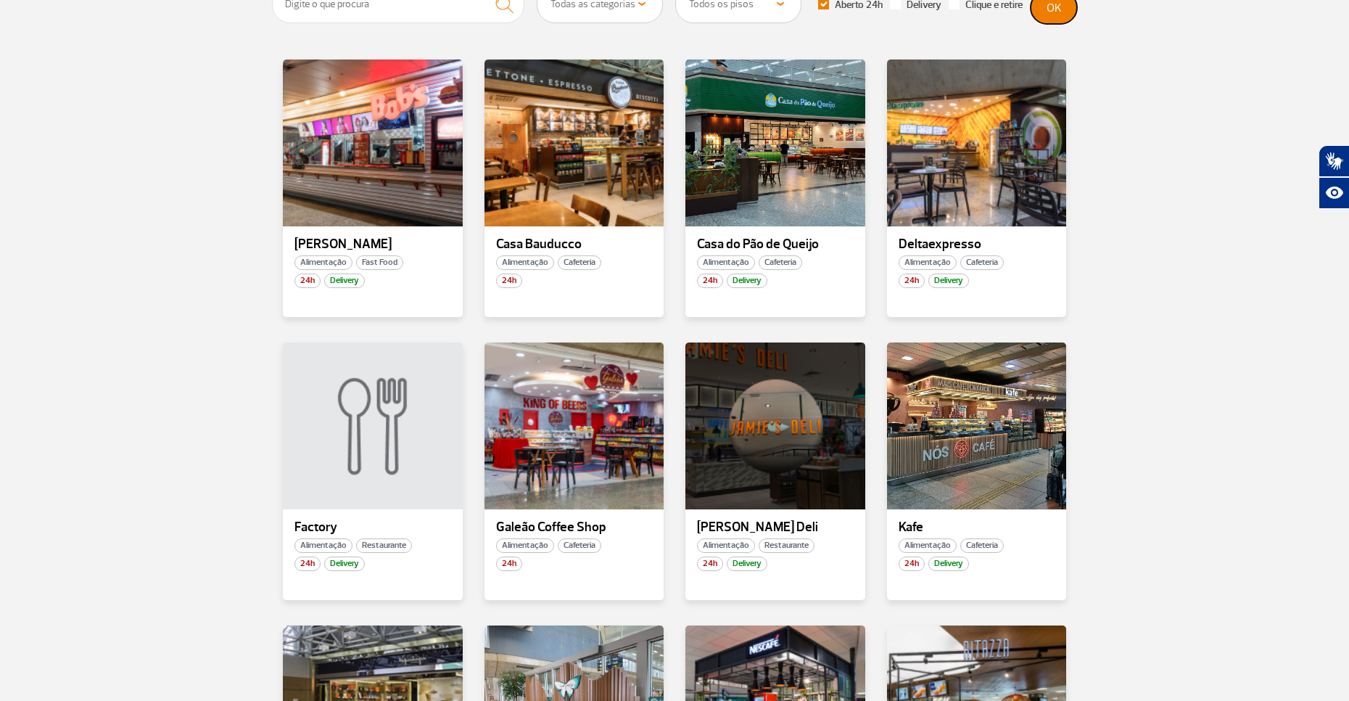
scroll to position [435, 0]
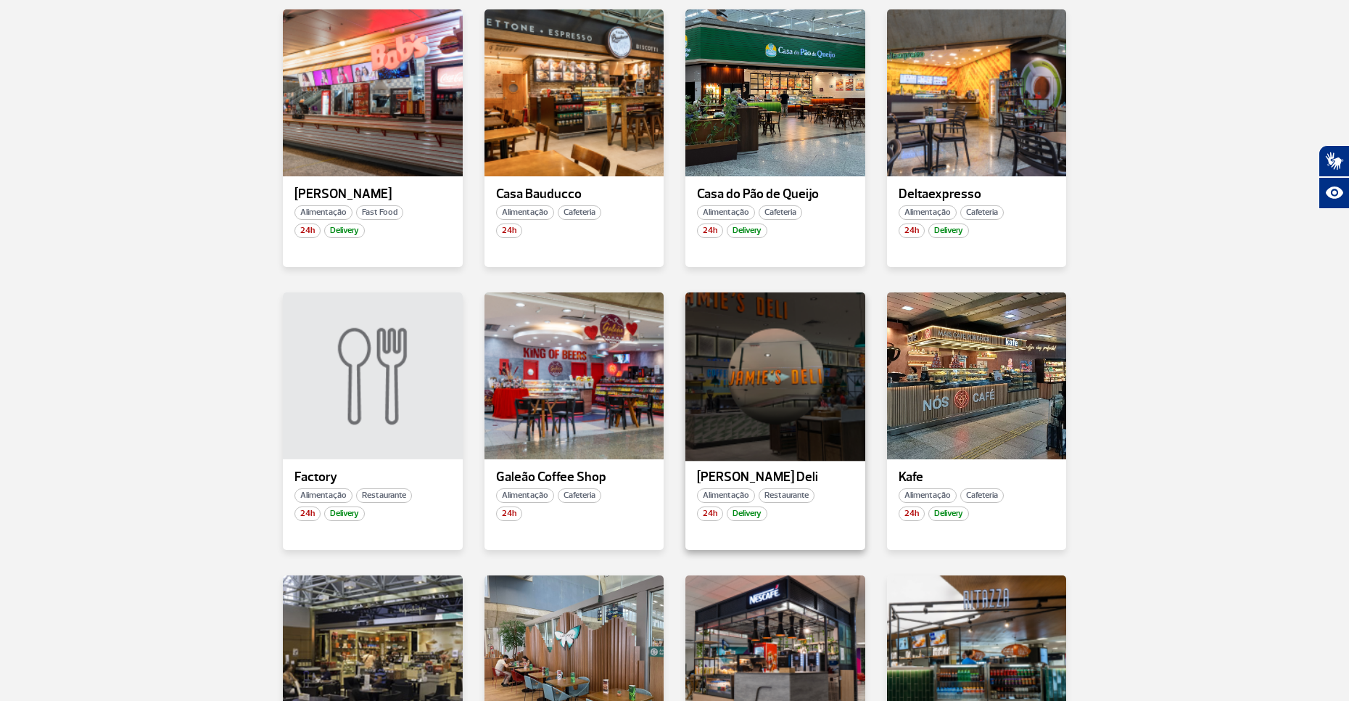
drag, startPoint x: 748, startPoint y: 472, endPoint x: 720, endPoint y: 410, distance: 68.2
click at [720, 410] on div at bounding box center [775, 375] width 183 height 170
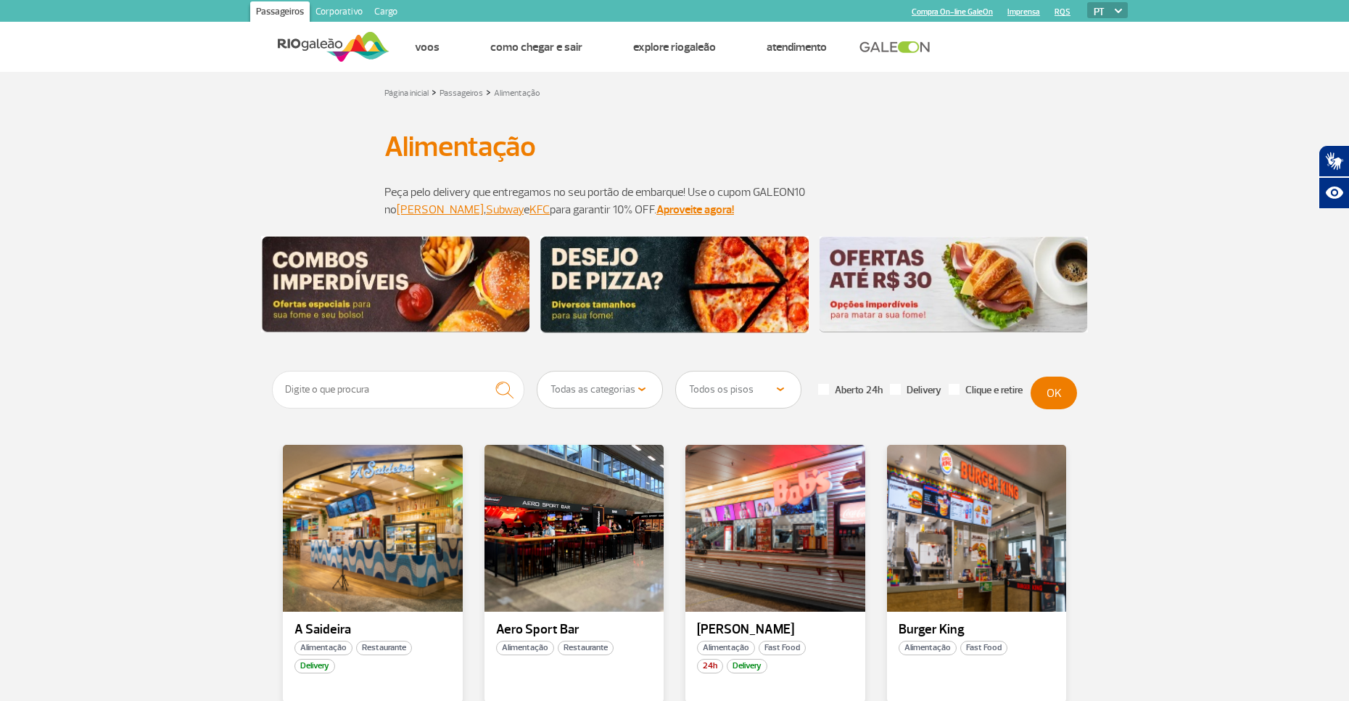
drag, startPoint x: 832, startPoint y: 386, endPoint x: 840, endPoint y: 390, distance: 9.1
click at [832, 385] on label "Aberto 24h" at bounding box center [850, 390] width 65 height 13
click at [9, 9] on input "Aberto 24h" at bounding box center [4, 4] width 9 height 9
checkbox input "true"
click at [1047, 397] on button "OK" at bounding box center [1054, 392] width 46 height 33
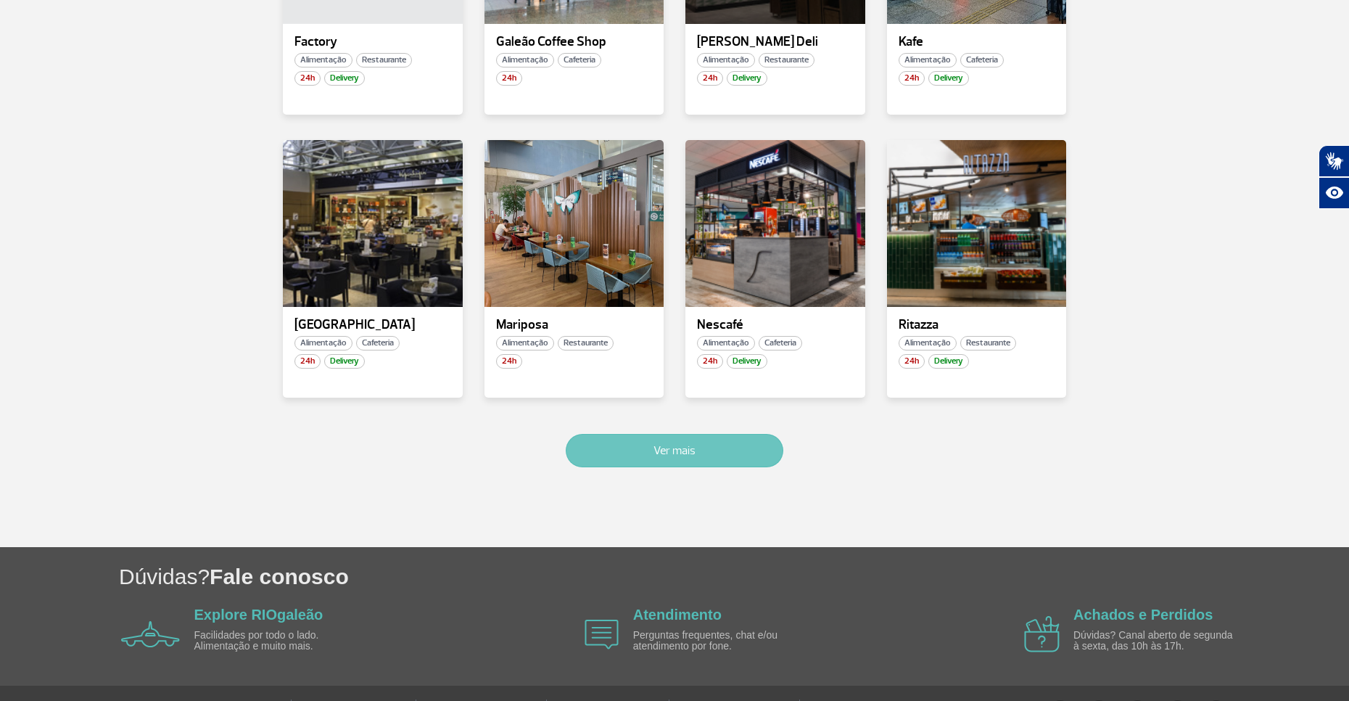
click at [754, 445] on button "Ver mais" at bounding box center [675, 450] width 218 height 33
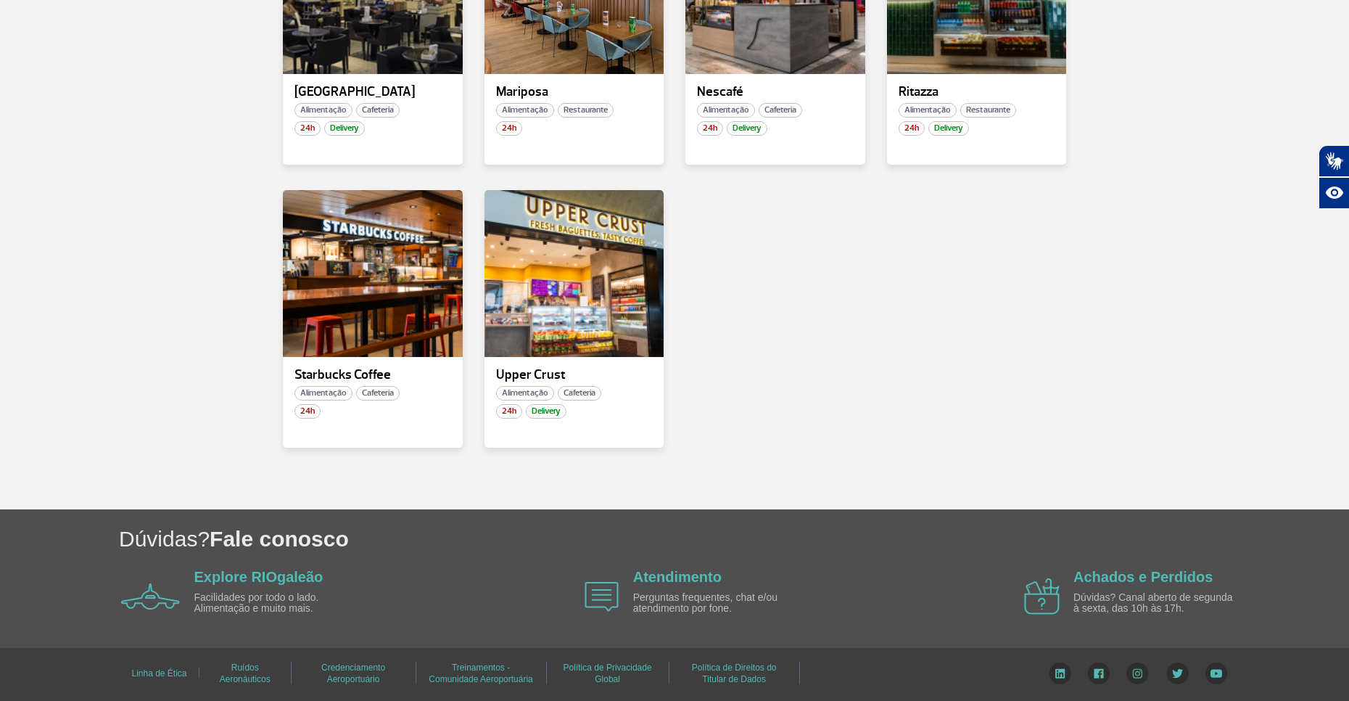
scroll to position [813, 0]
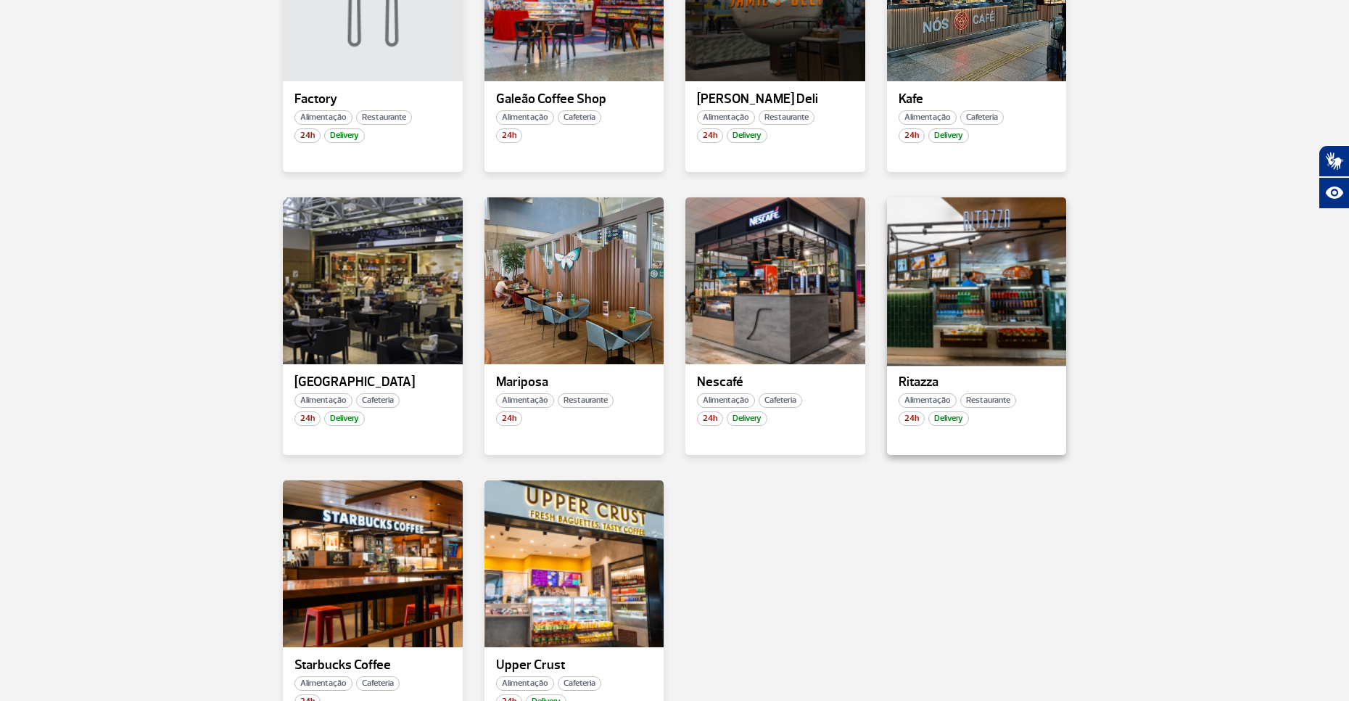
click at [942, 289] on div at bounding box center [976, 280] width 183 height 170
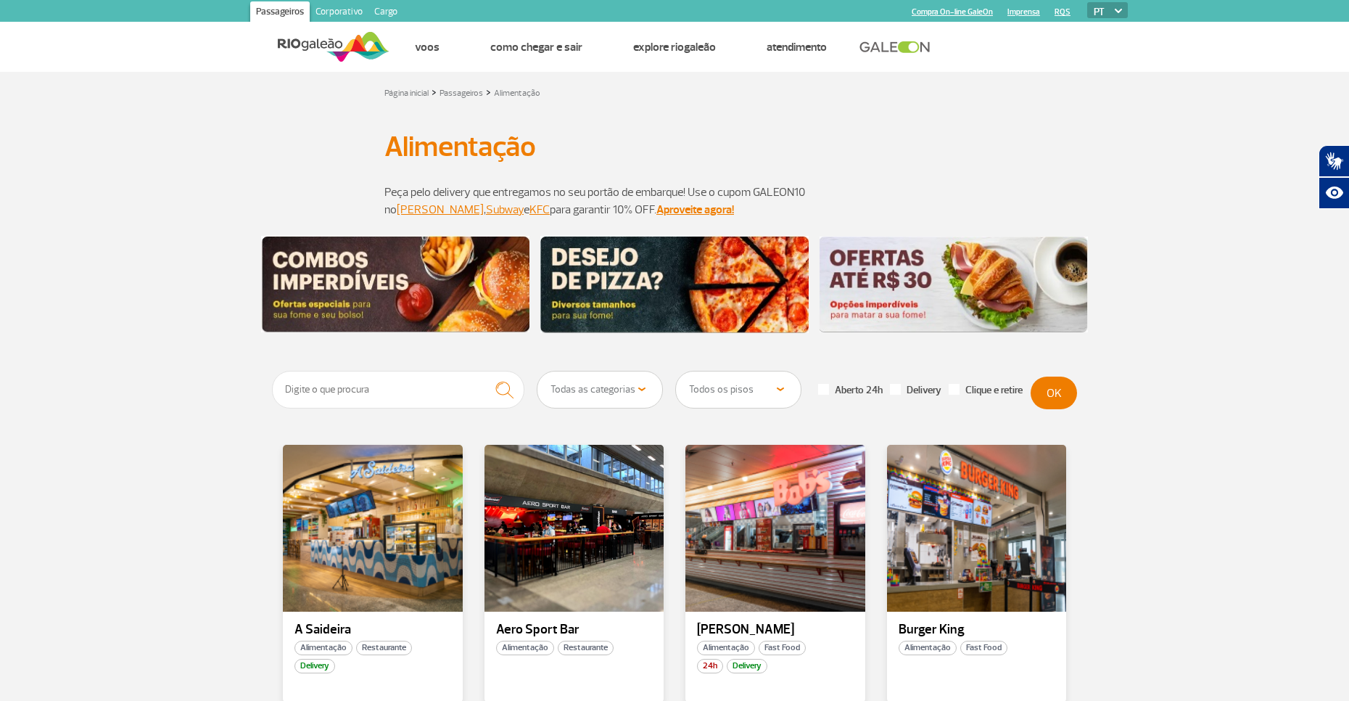
click at [860, 393] on label "Aberto 24h" at bounding box center [850, 390] width 65 height 13
click at [9, 9] on input "Aberto 24h" at bounding box center [4, 4] width 9 height 9
checkbox input "true"
click at [1074, 399] on button "OK" at bounding box center [1054, 392] width 46 height 33
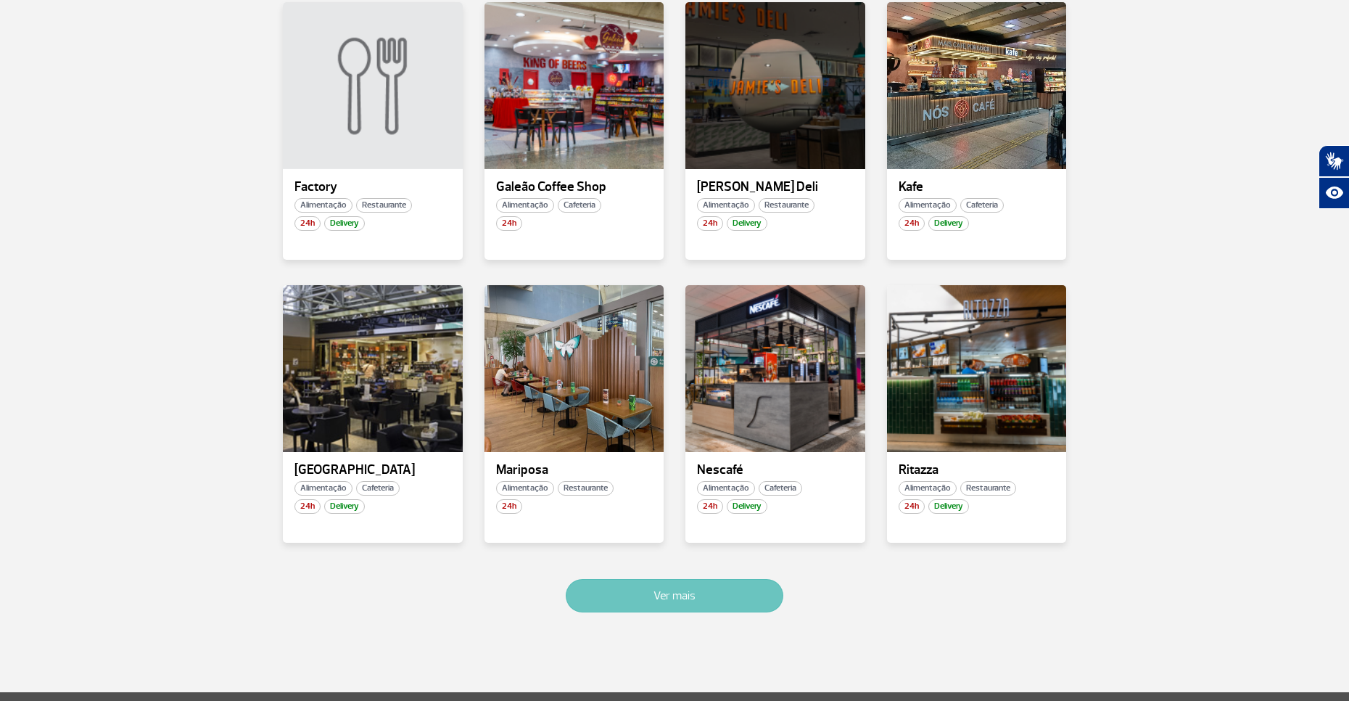
click at [648, 593] on button "Ver mais" at bounding box center [675, 595] width 218 height 33
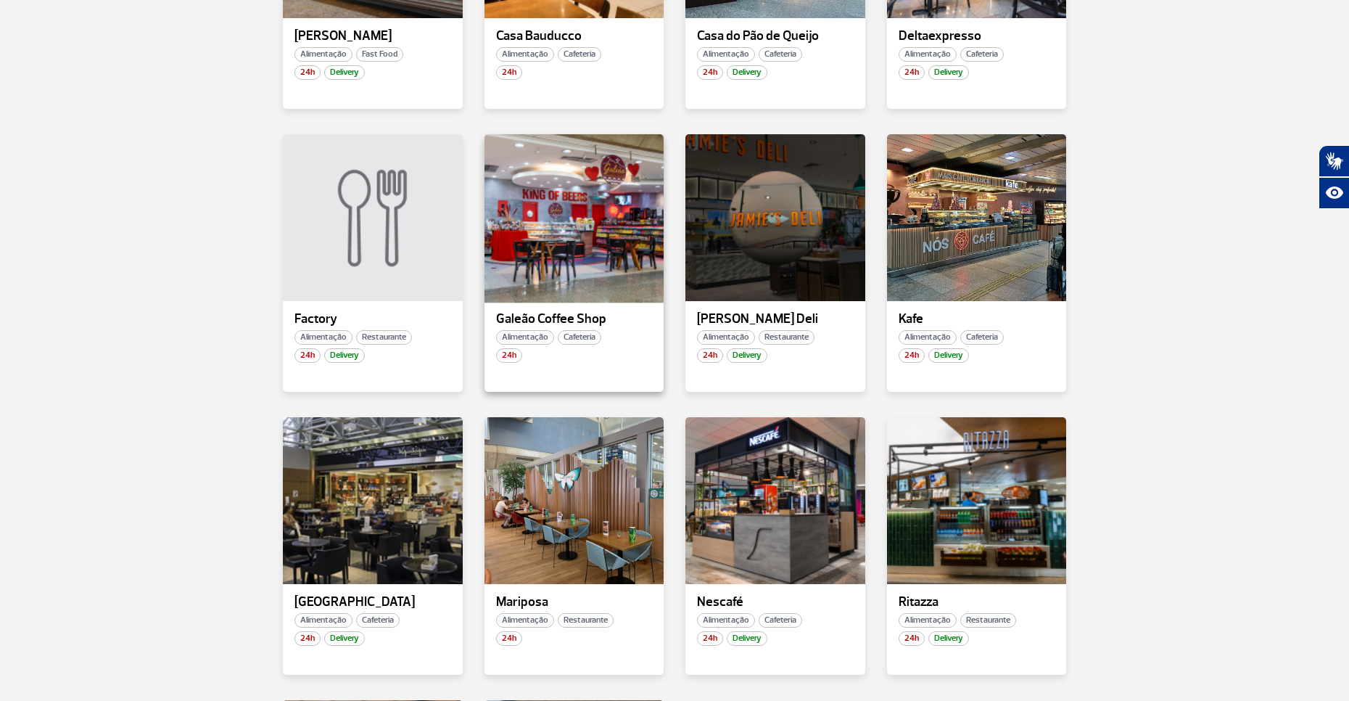
scroll to position [740, 0]
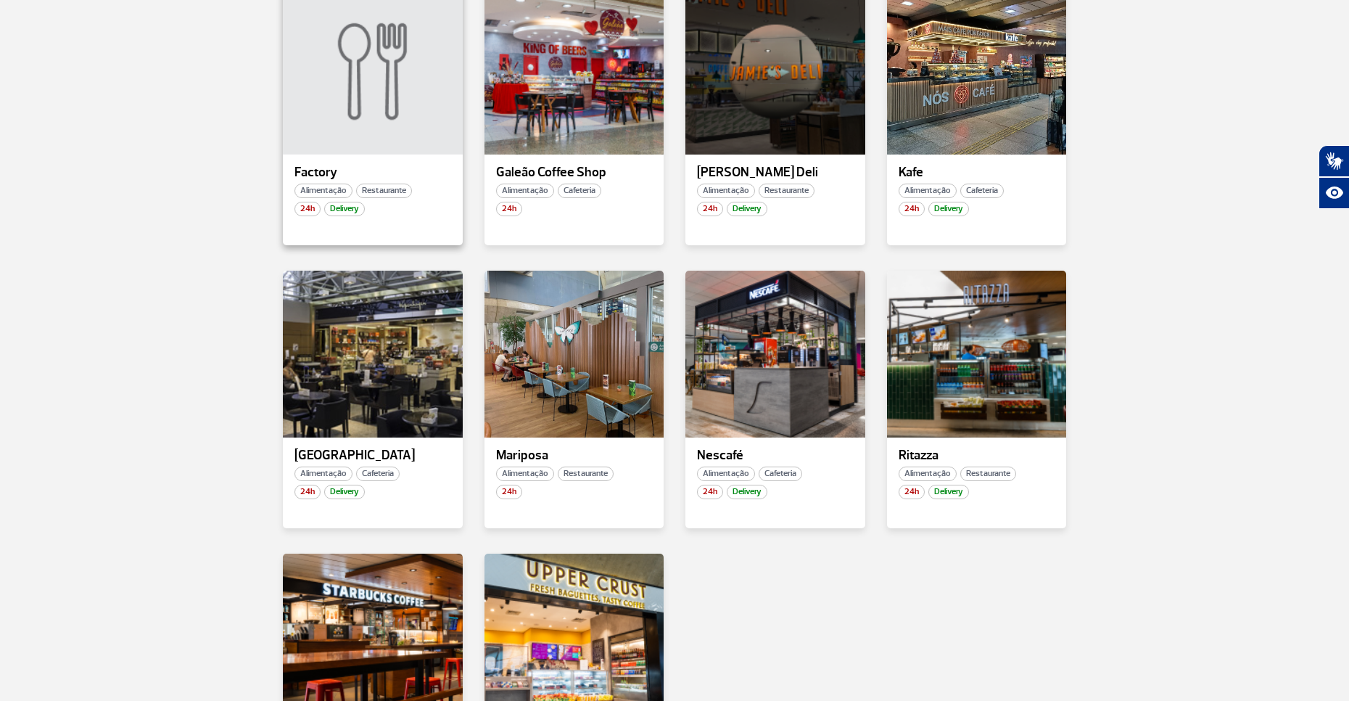
click at [368, 158] on div "Factory Alimentação Restaurante 24h Delivery" at bounding box center [373, 117] width 180 height 258
